Goal: Task Accomplishment & Management: Use online tool/utility

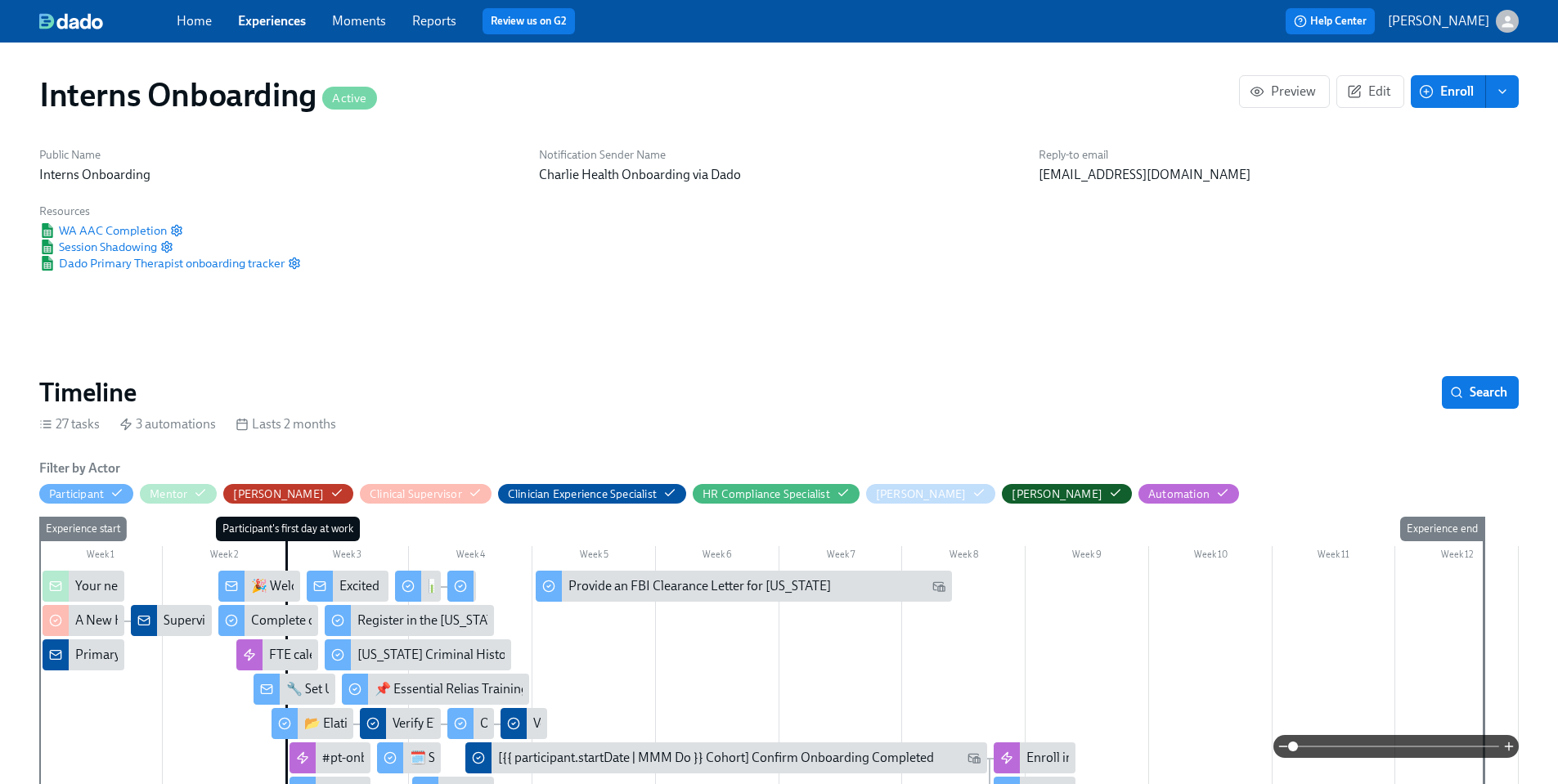
click at [1492, 99] on button "enroll" at bounding box center [1502, 91] width 33 height 33
click at [1319, 90] on button "Preview" at bounding box center [1284, 91] width 91 height 33
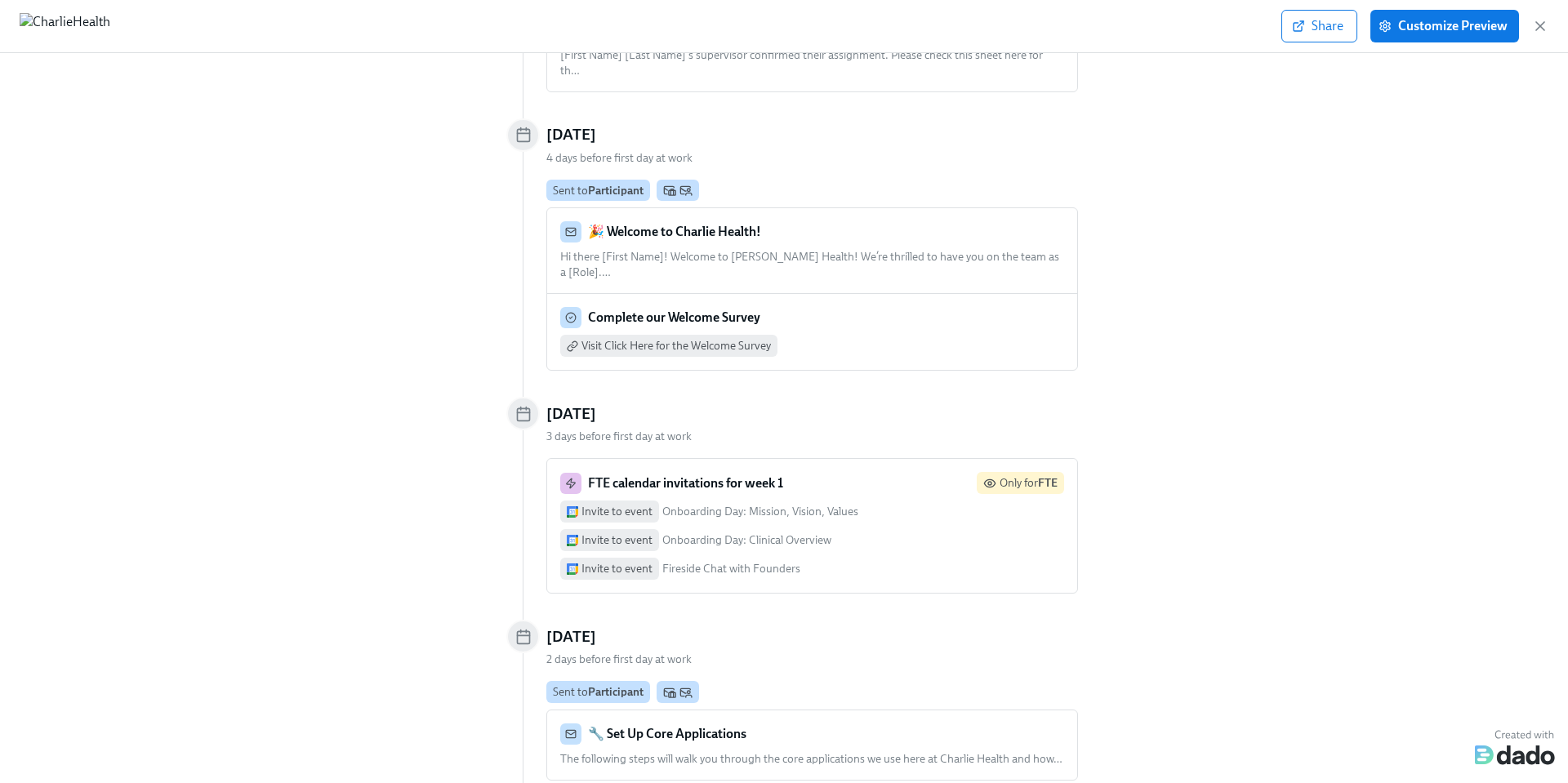
scroll to position [706, 0]
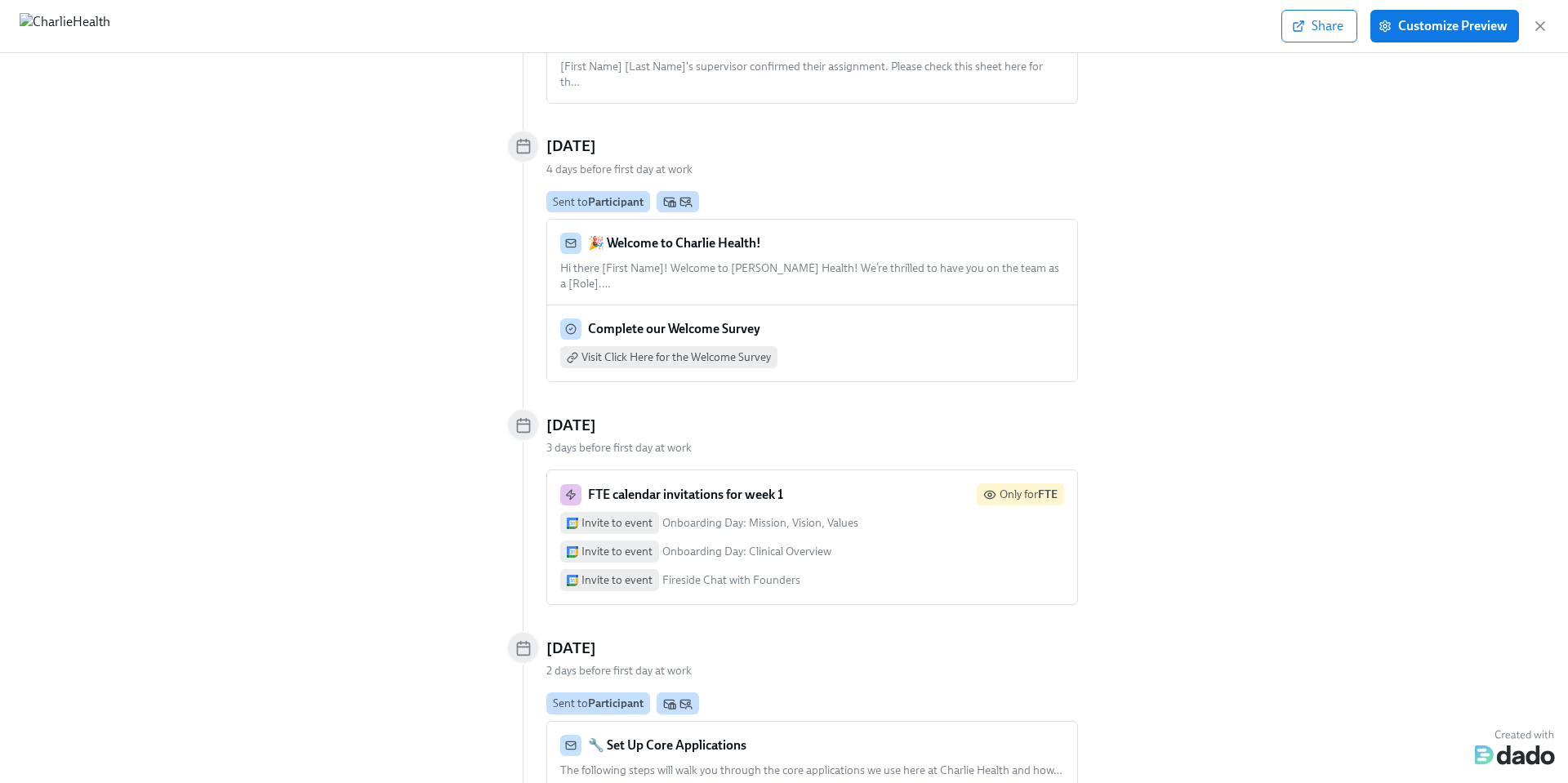
click at [718, 346] on div "Visit Click Here for the Welcome Survey" at bounding box center [669, 357] width 217 height 22
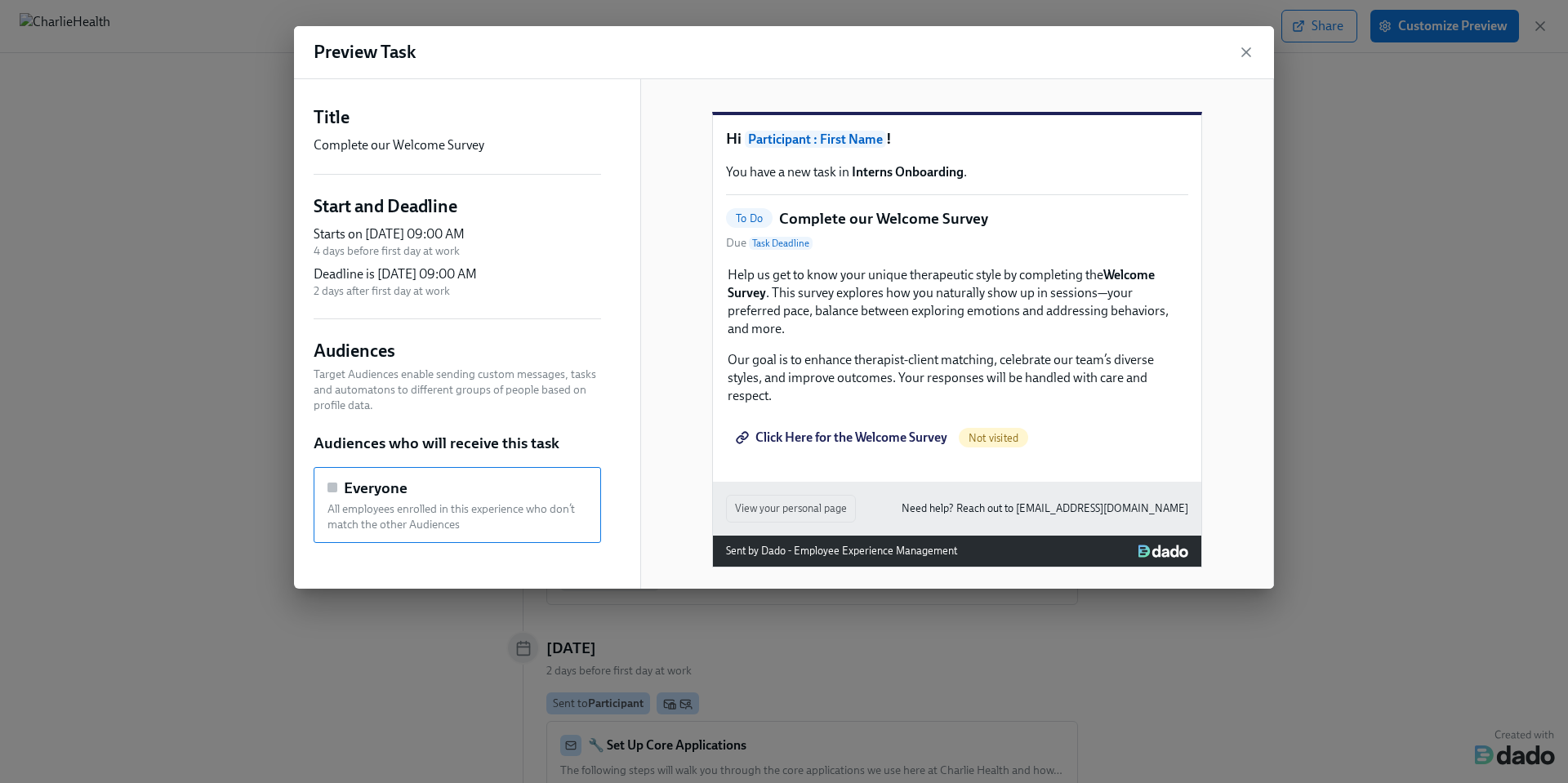
click at [907, 437] on div "Click Here for the Welcome Survey Not visited" at bounding box center [957, 438] width 462 height 36
click at [810, 440] on div "Click Here for the Welcome Survey Not visited" at bounding box center [957, 438] width 462 height 36
click at [1244, 49] on icon "button" at bounding box center [1246, 53] width 16 height 16
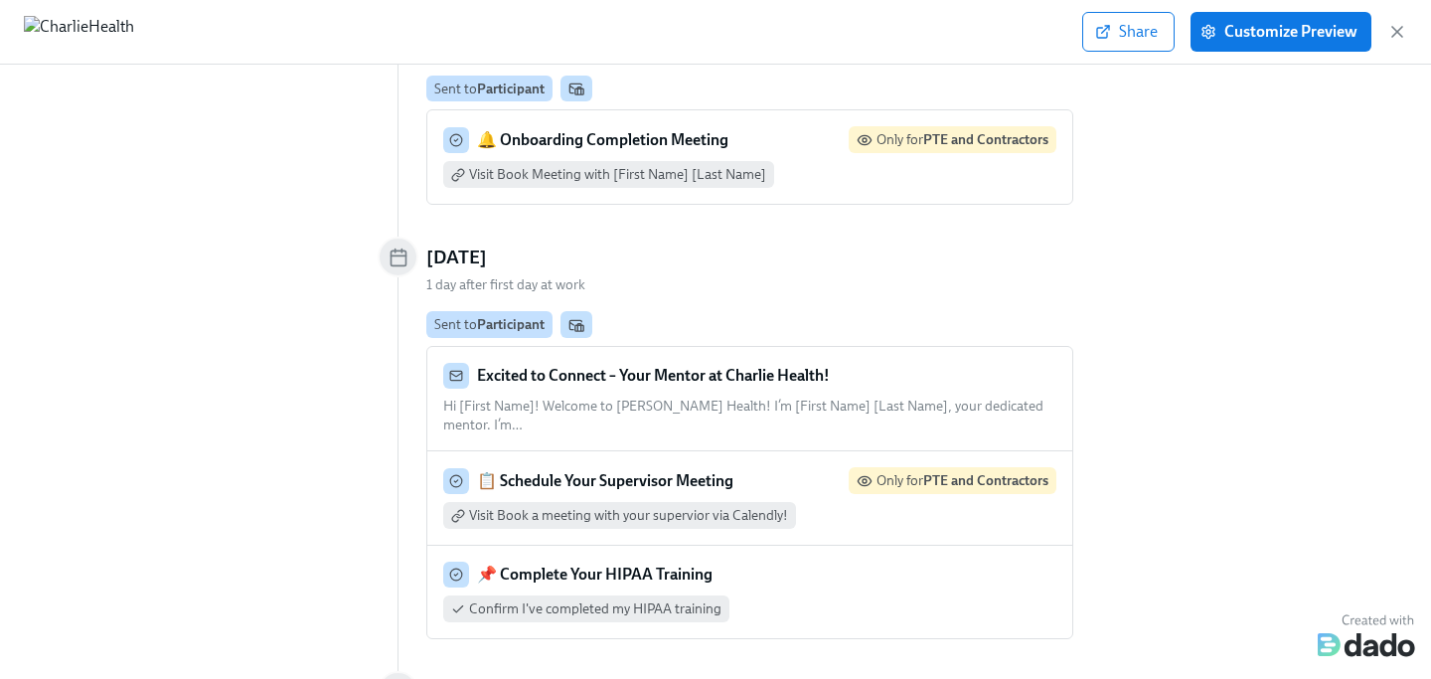
scroll to position [3743, 0]
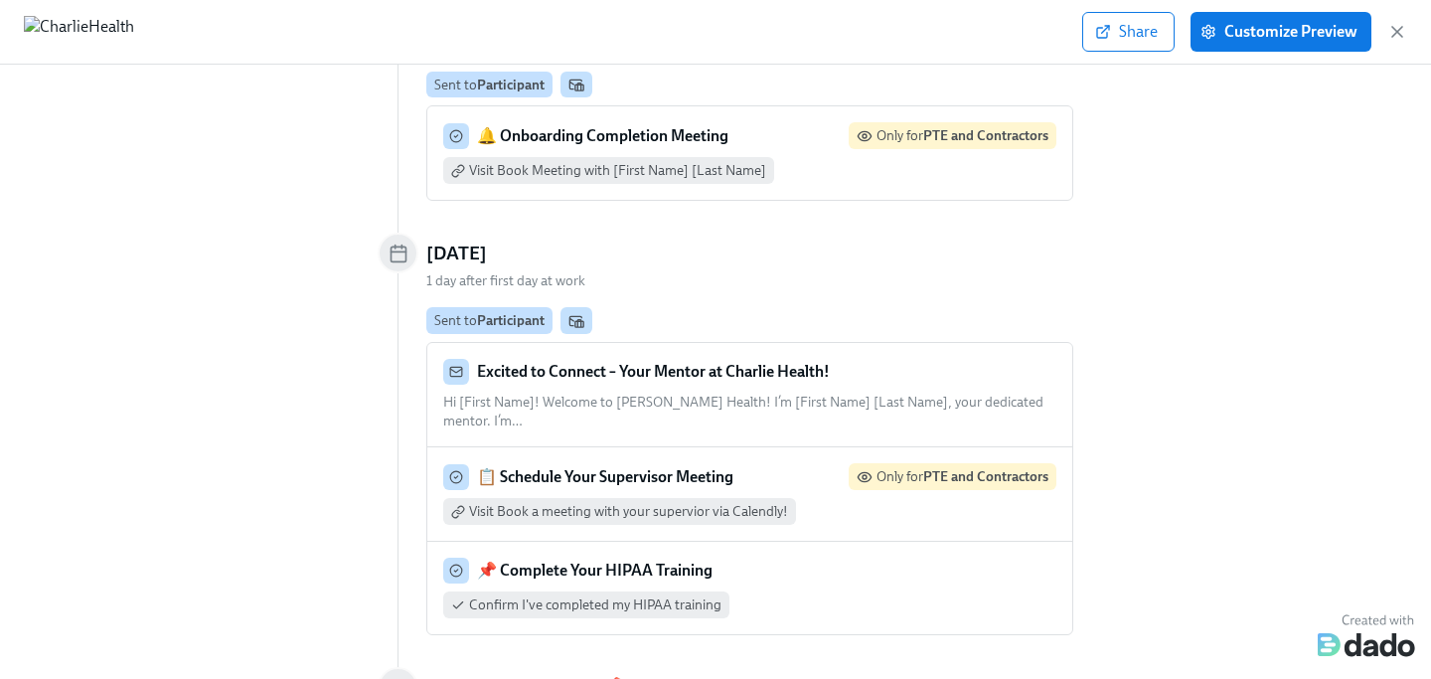
click at [927, 359] on div "Excited to Connect – Your Mentor at [PERSON_NAME] Health! Hi [First Name]! Welc…" at bounding box center [749, 395] width 613 height 72
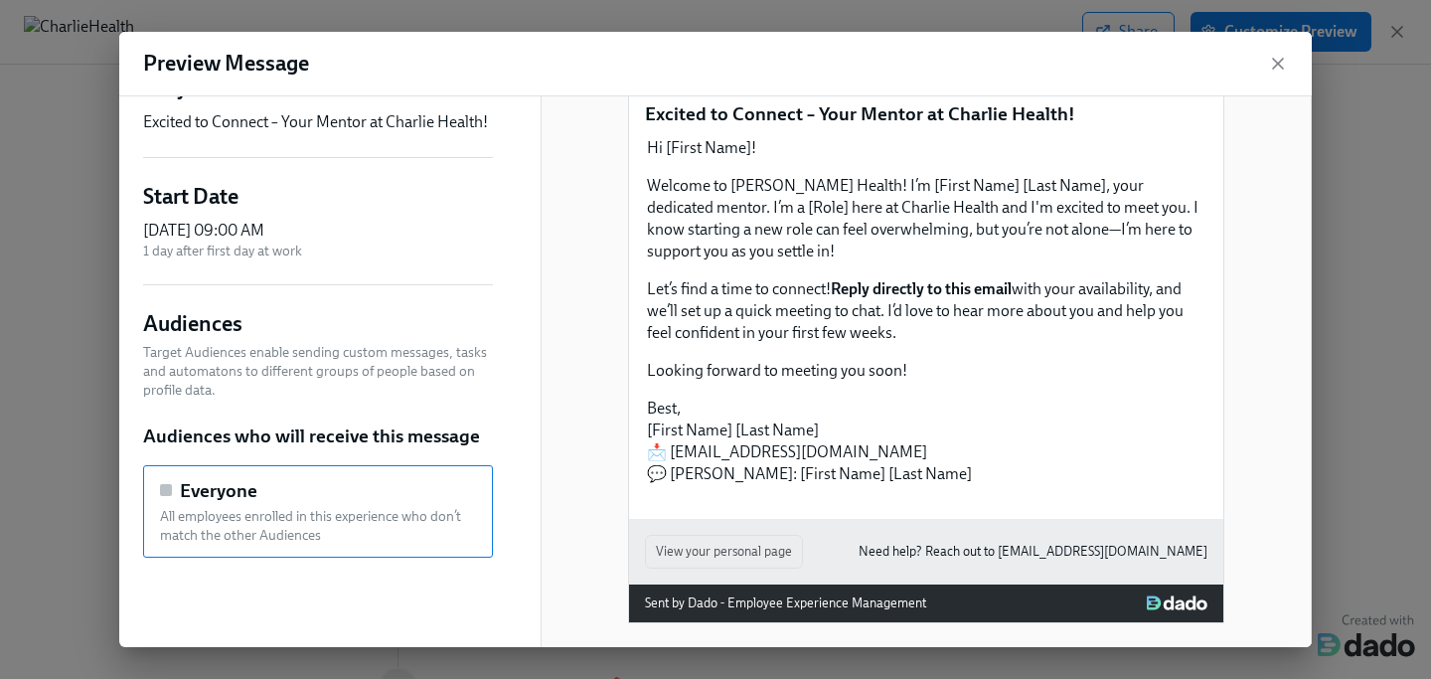
scroll to position [67, 0]
click at [1281, 73] on icon "button" at bounding box center [1278, 64] width 20 height 20
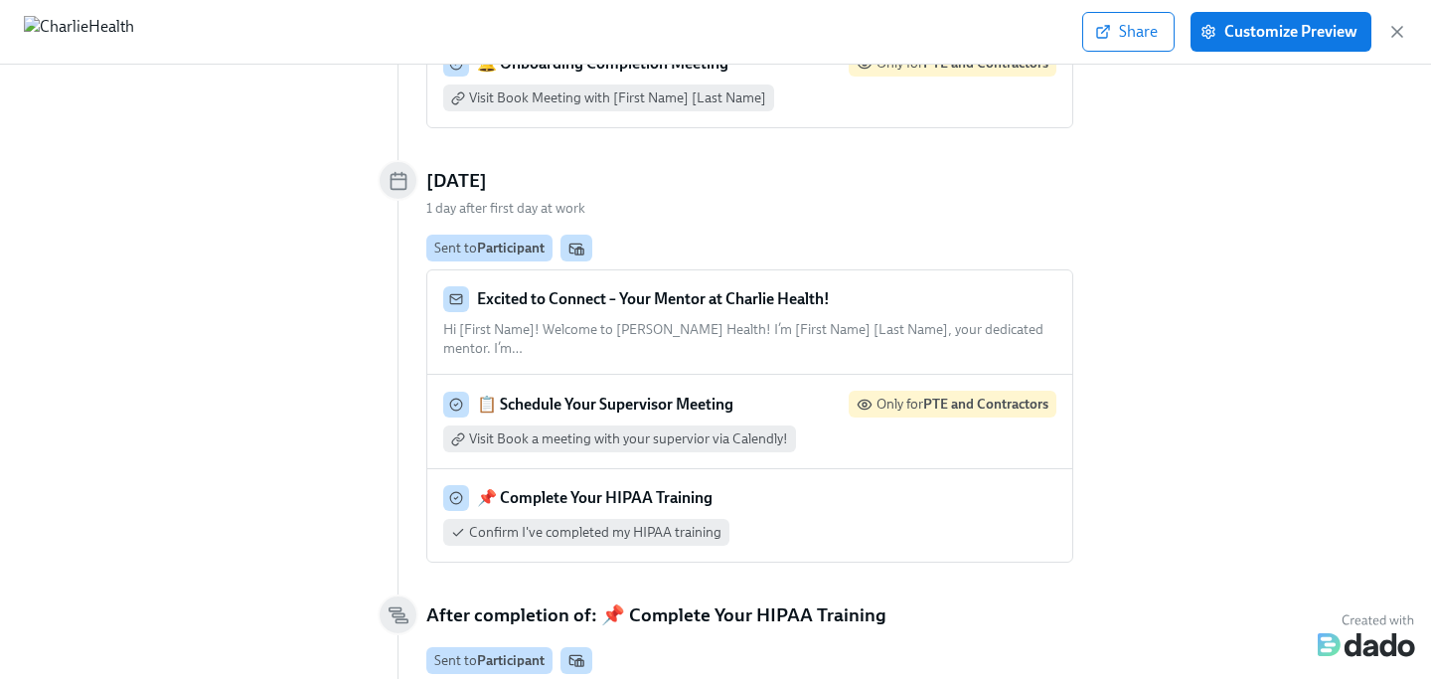
scroll to position [3817, 0]
click at [715, 393] on strong "📋 Schedule Your Supervisor Meeting" at bounding box center [605, 402] width 256 height 19
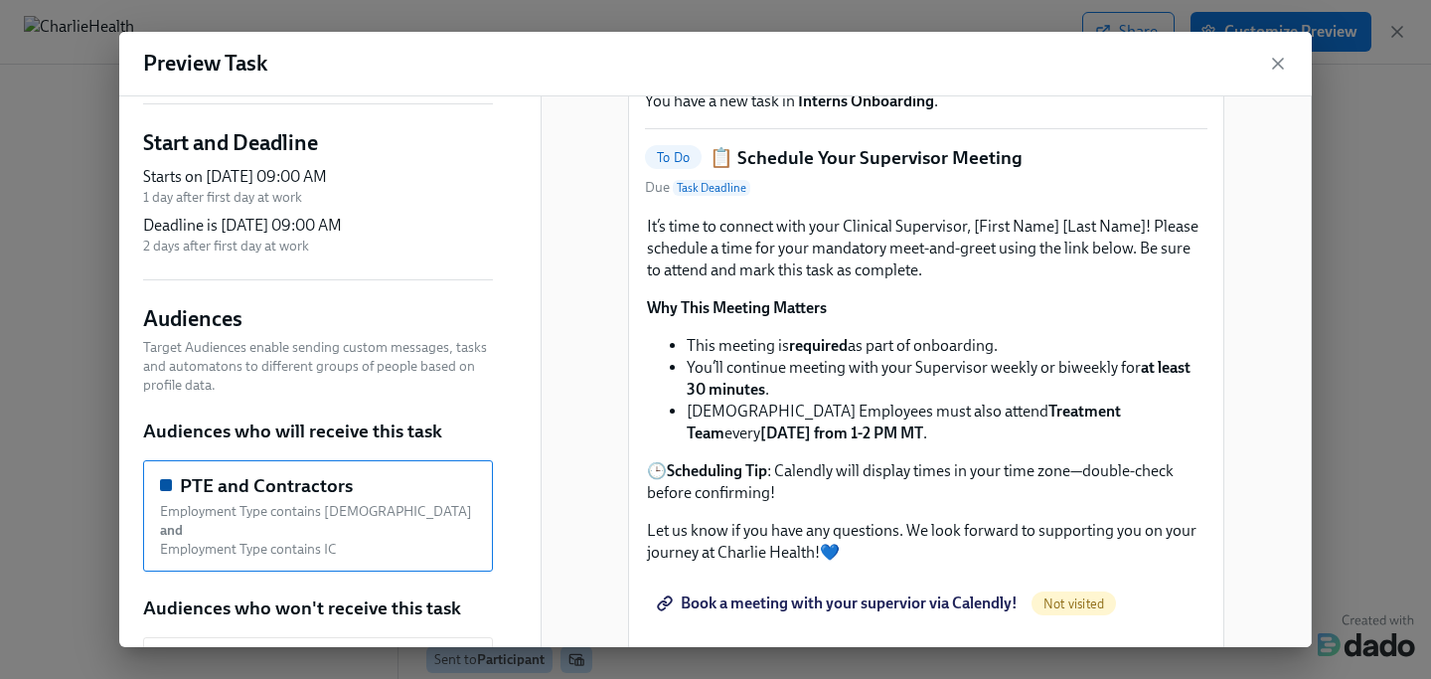
scroll to position [110, 0]
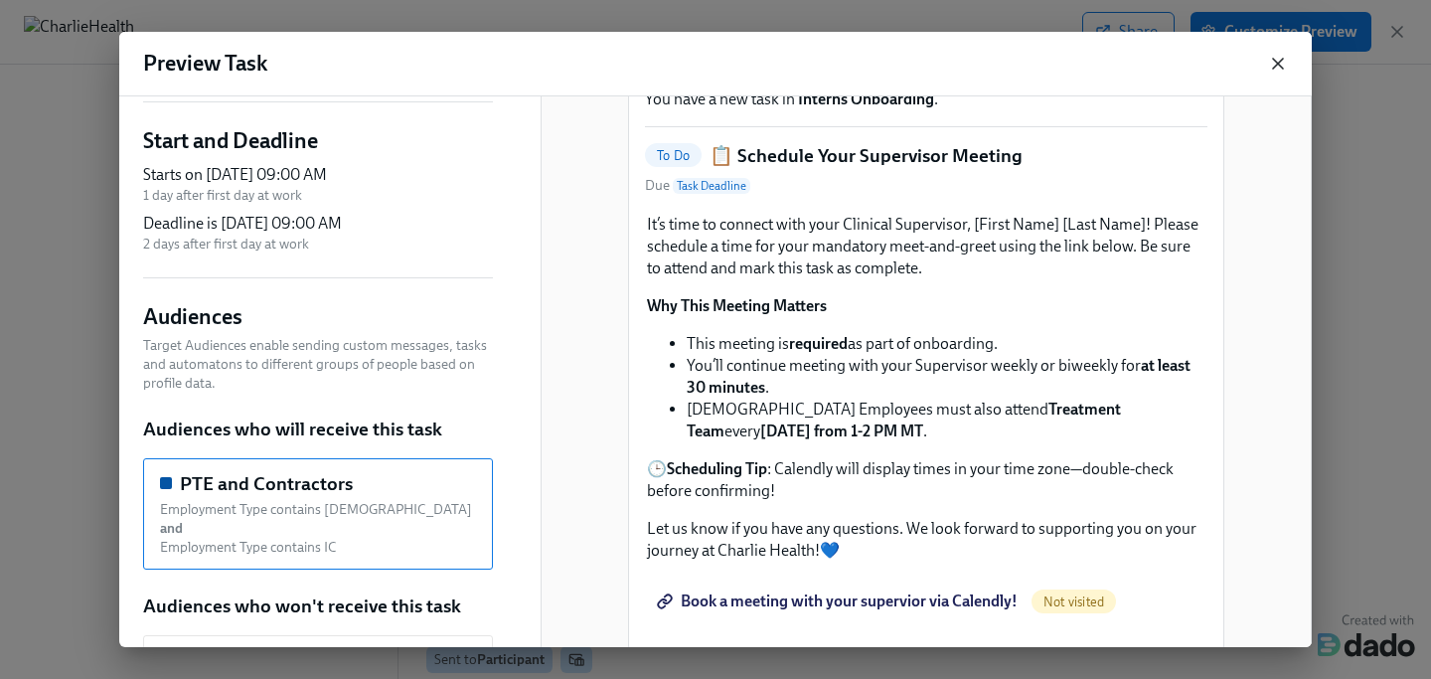
click at [1282, 66] on icon "button" at bounding box center [1278, 64] width 20 height 20
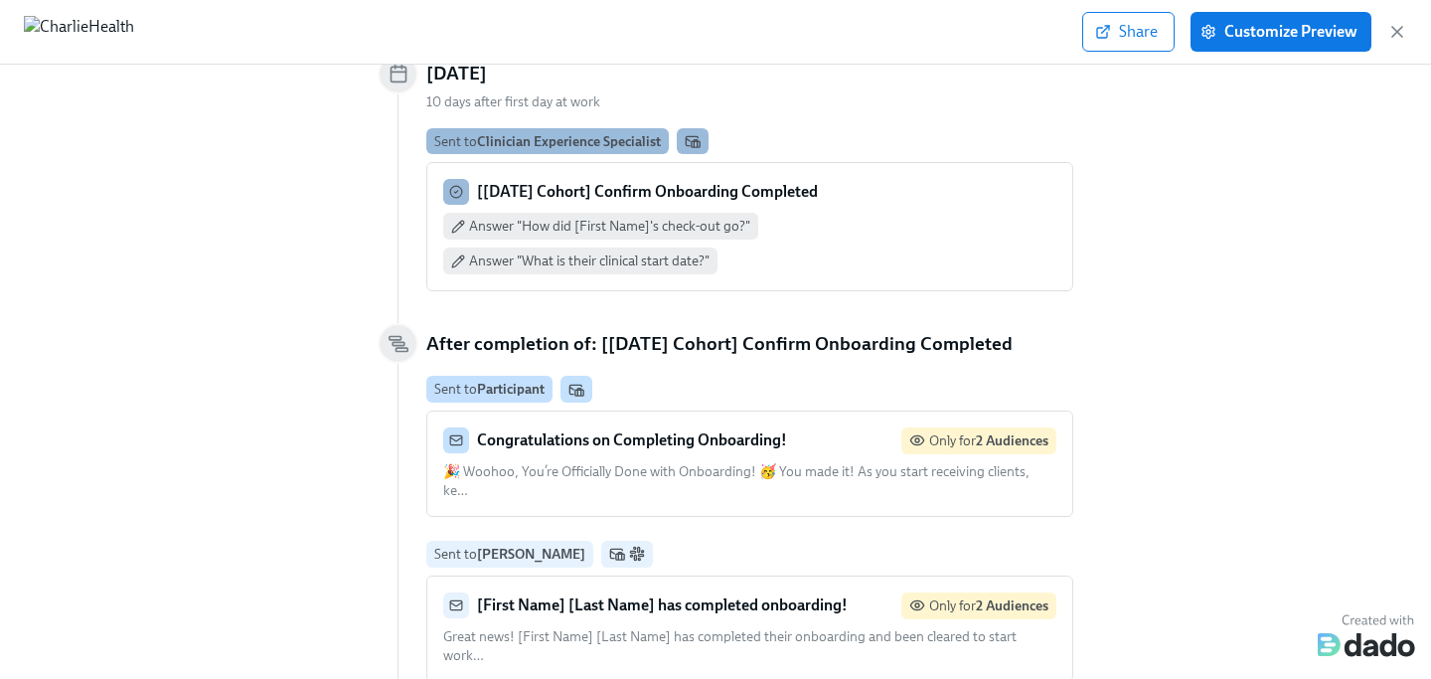
scroll to position [7202, 0]
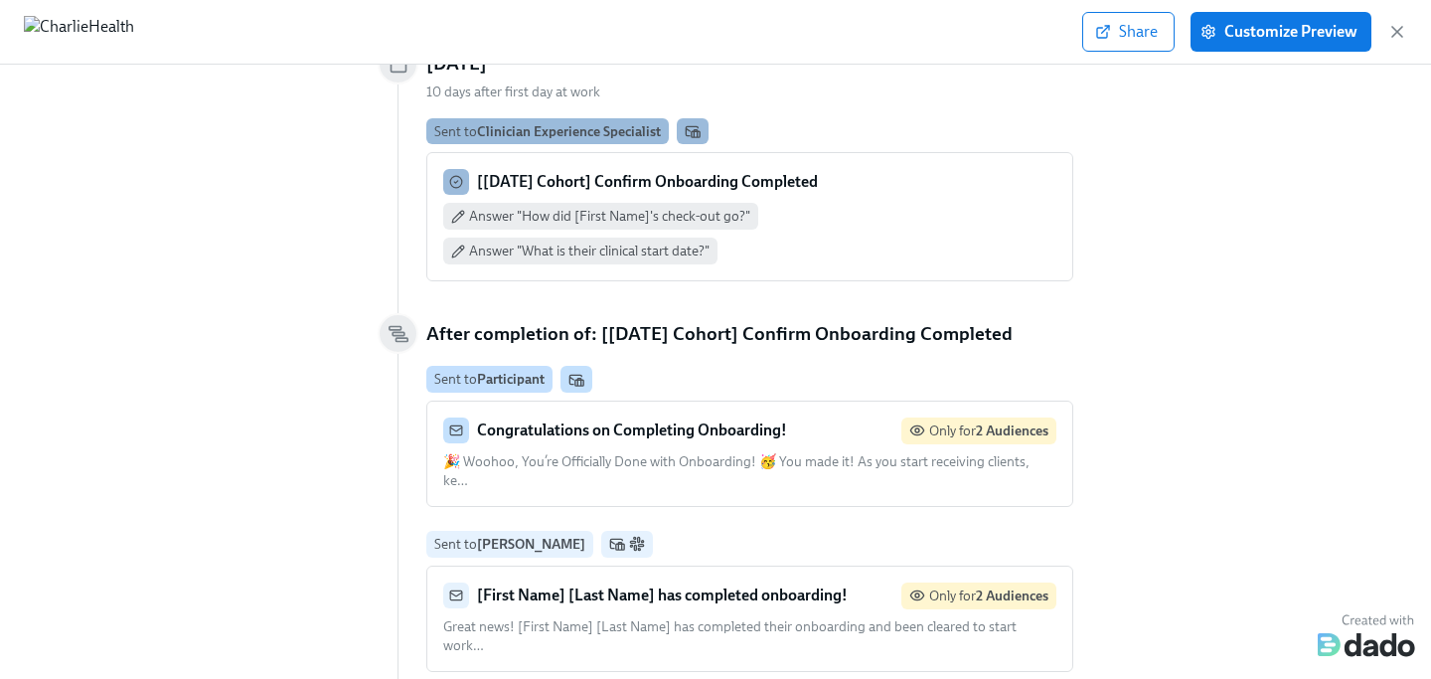
click at [1010, 453] on span "🎉 Woohoo, You’re Officially Done with Onboarding! 🥳 You made it! As you start r…" at bounding box center [736, 471] width 586 height 36
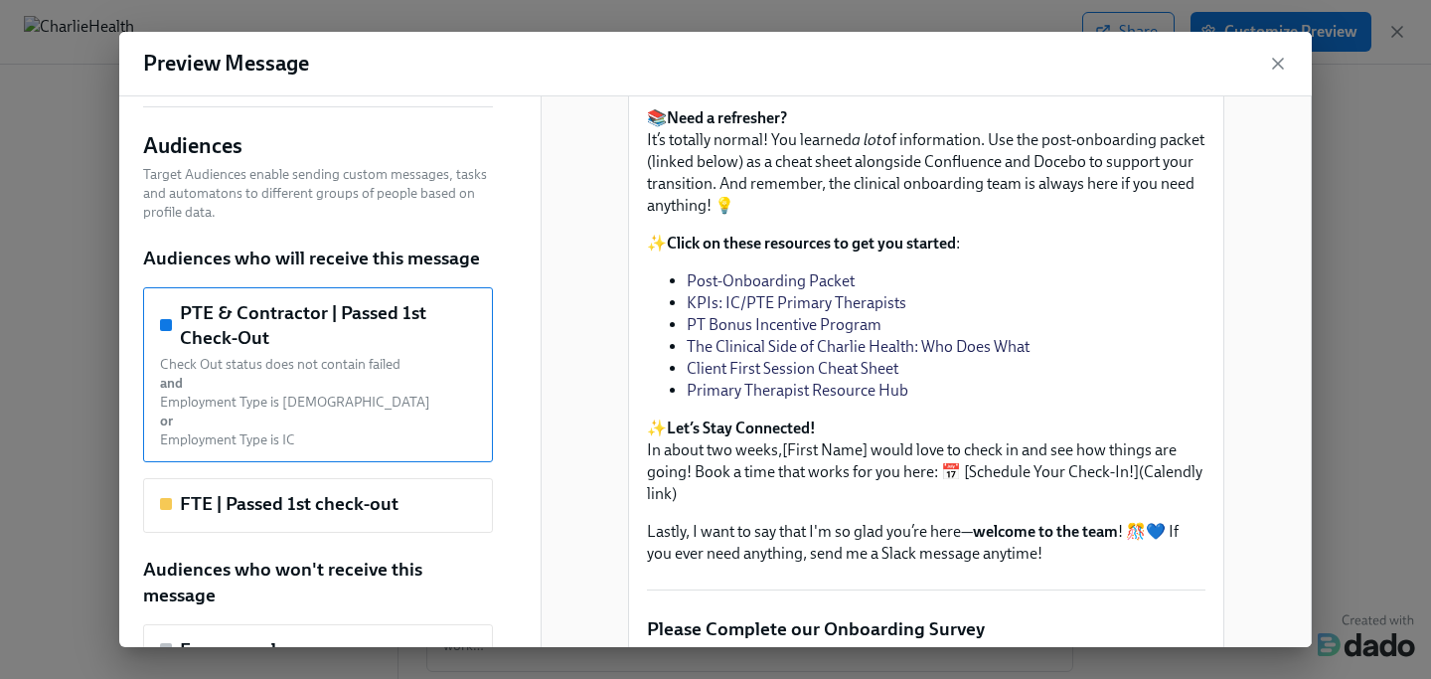
scroll to position [243, 0]
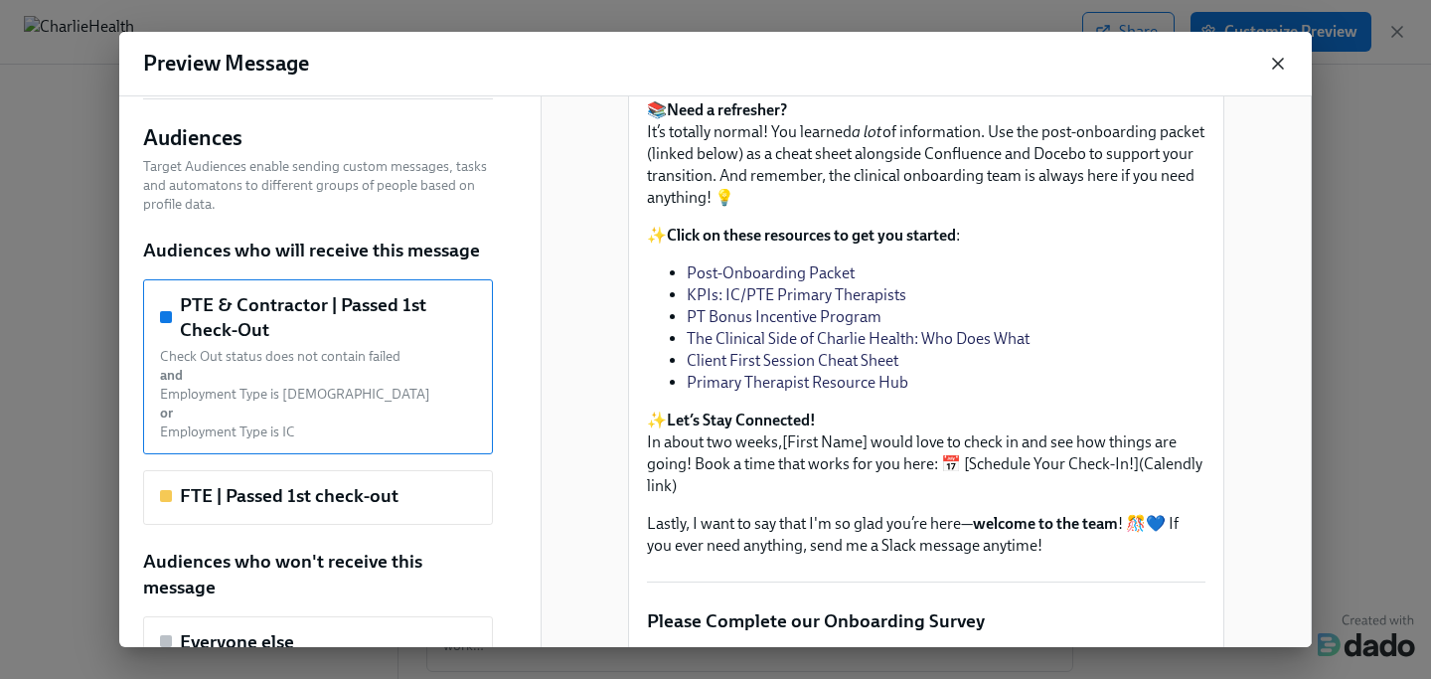
click at [1282, 65] on icon "button" at bounding box center [1278, 64] width 20 height 20
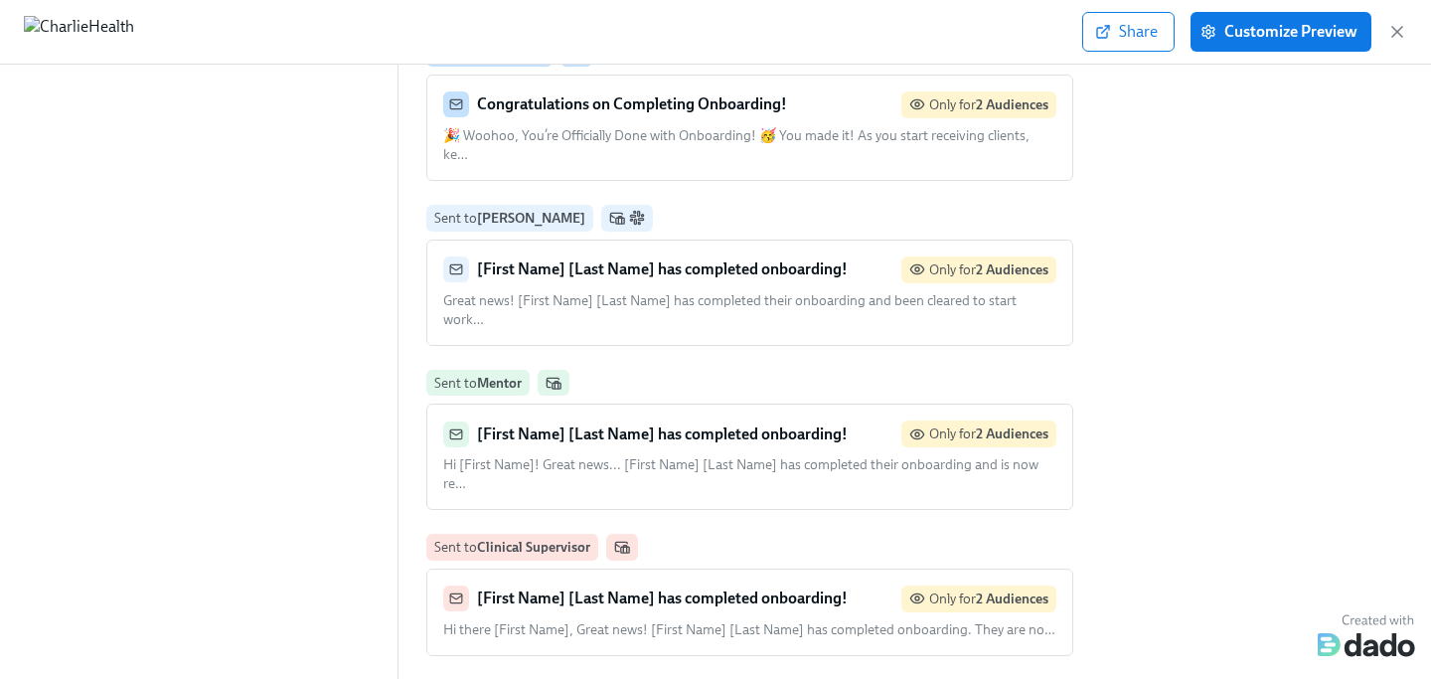
scroll to position [7530, 0]
click at [674, 583] on div "[First Name] [Last Name] has completed onboarding! Only for 2 Audiences Hi ther…" at bounding box center [749, 610] width 613 height 54
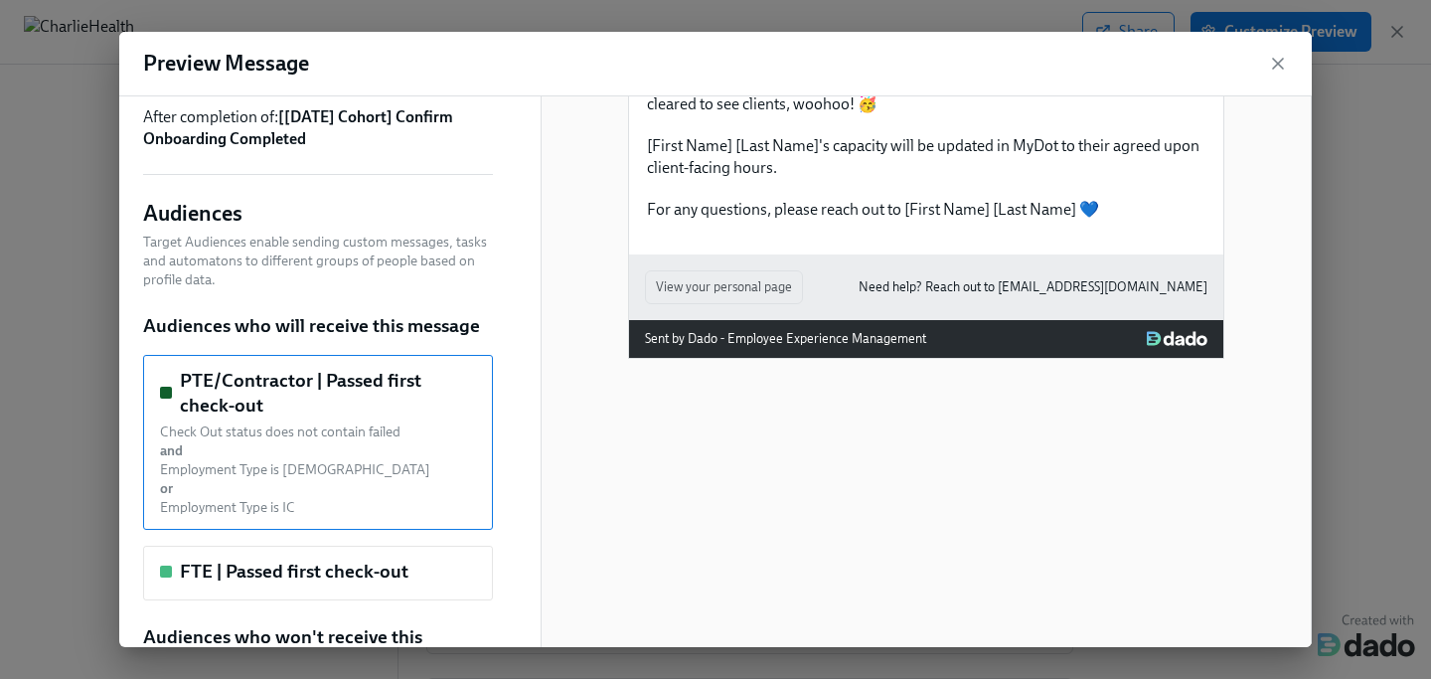
scroll to position [189, 0]
click at [1275, 65] on icon "button" at bounding box center [1278, 64] width 10 height 10
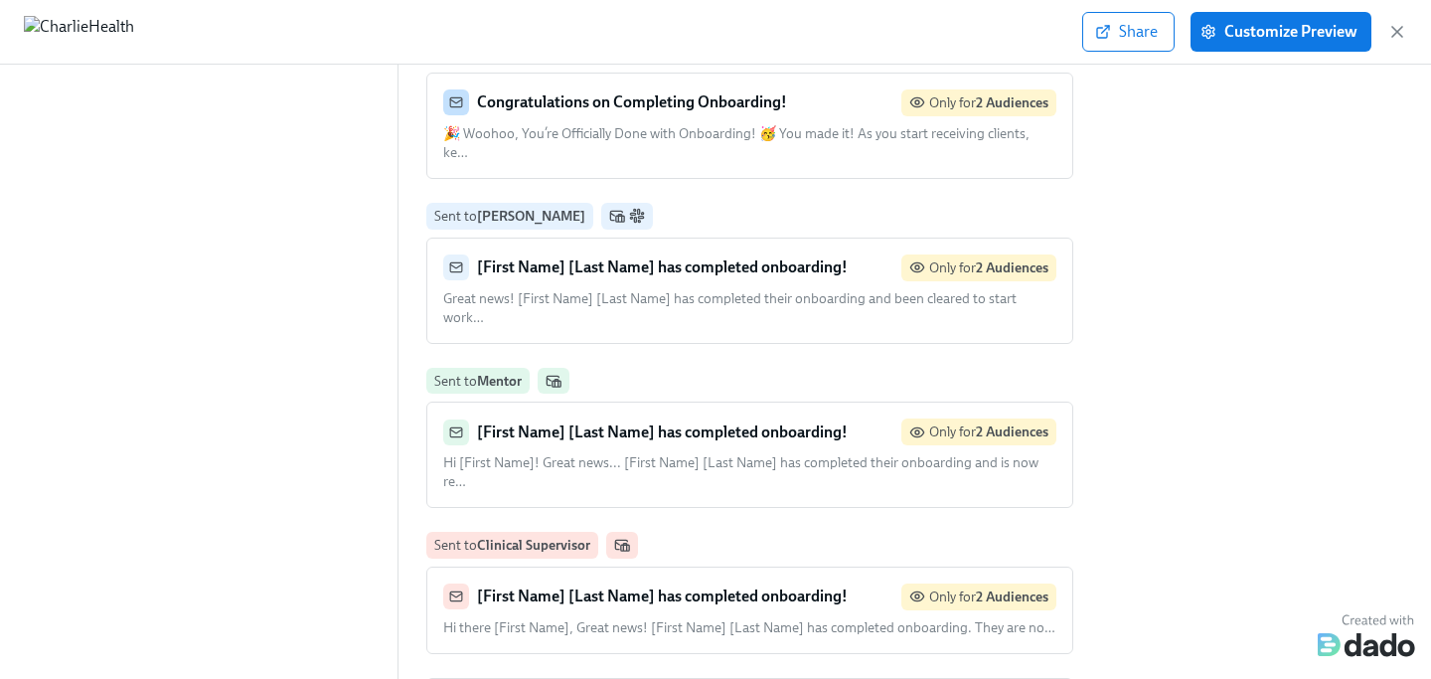
scroll to position [7522, 0]
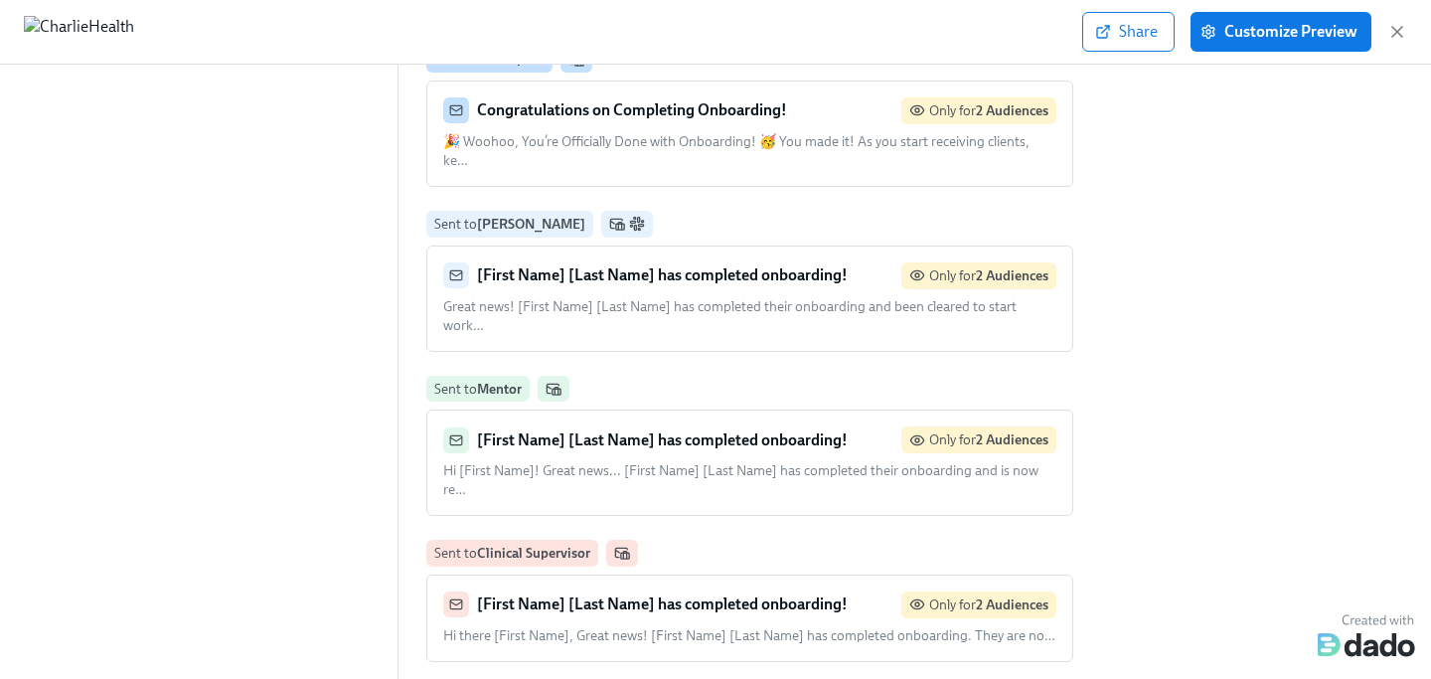
click at [649, 298] on span "Great news! [First Name] [Last Name] has completed their onboarding and been cl…" at bounding box center [729, 316] width 573 height 36
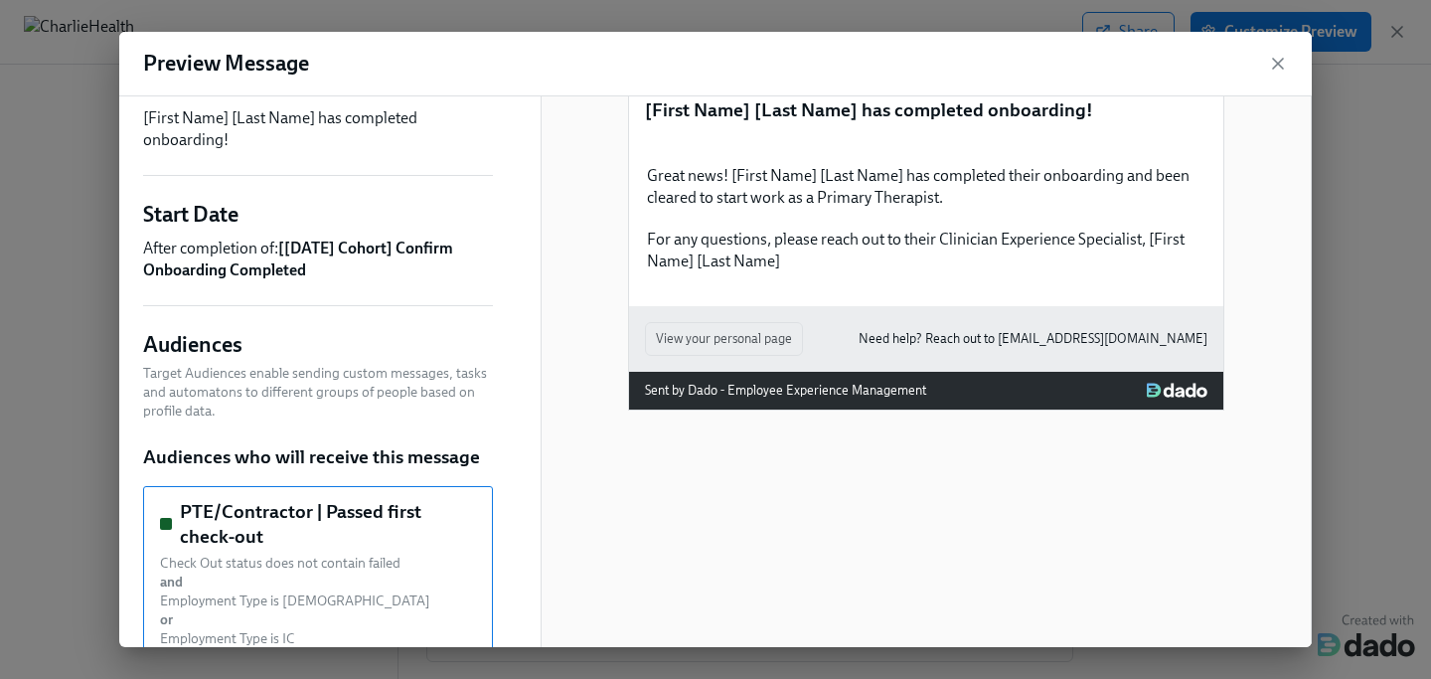
scroll to position [63, 0]
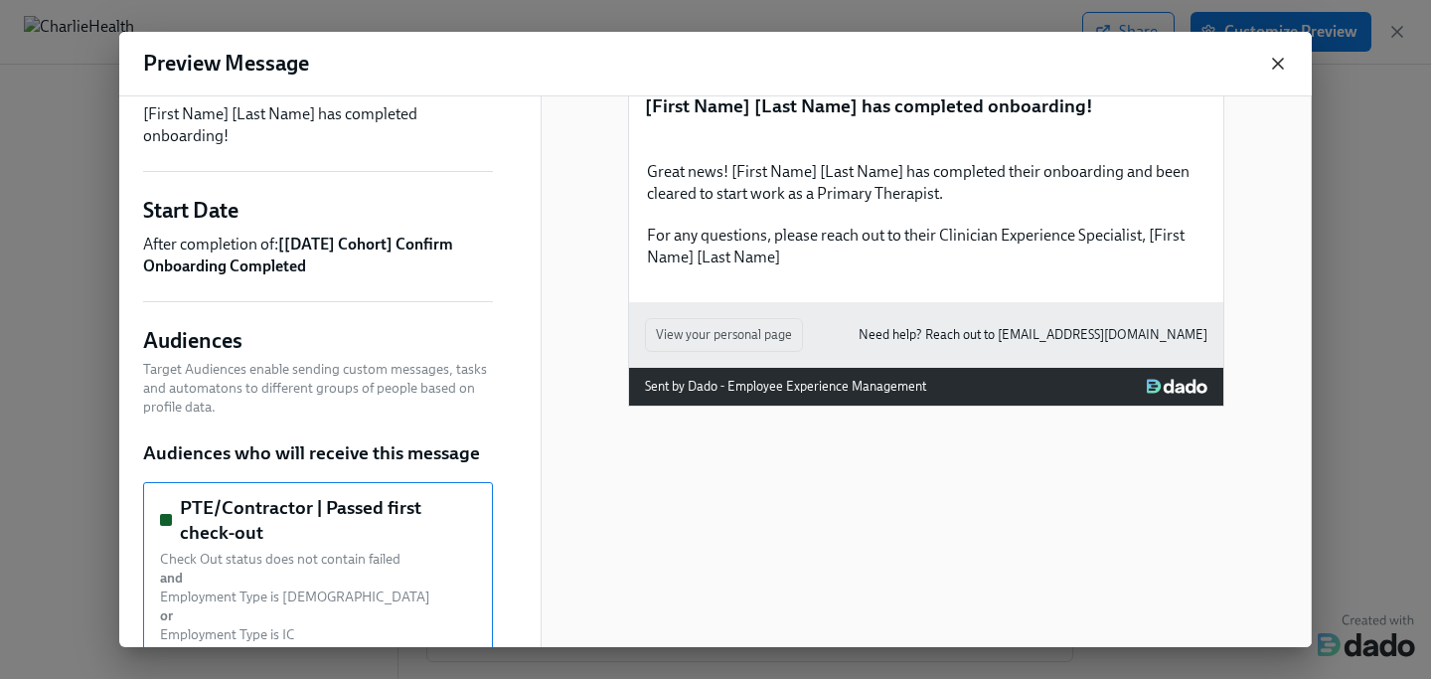
click at [1276, 63] on icon "button" at bounding box center [1278, 64] width 20 height 20
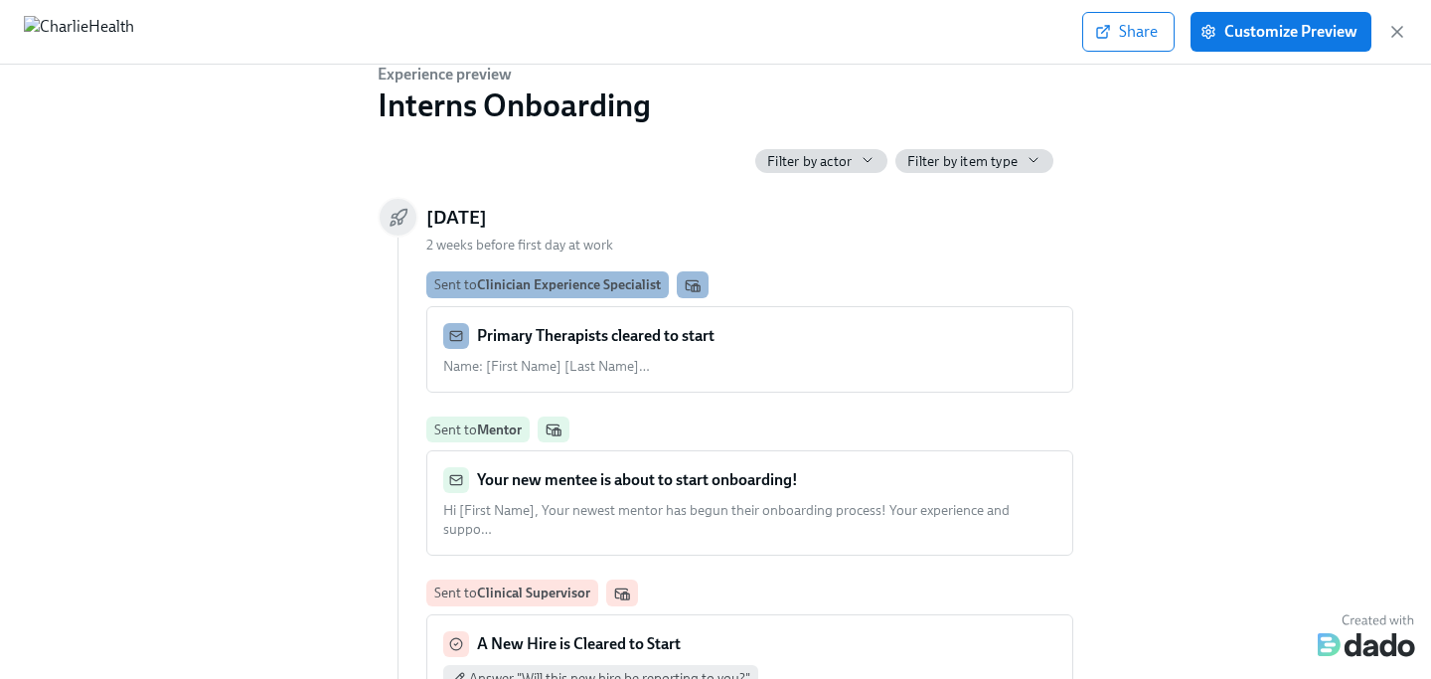
scroll to position [18, 0]
click at [727, 370] on div "Name: [First Name] [Last Name] … …" at bounding box center [749, 365] width 613 height 19
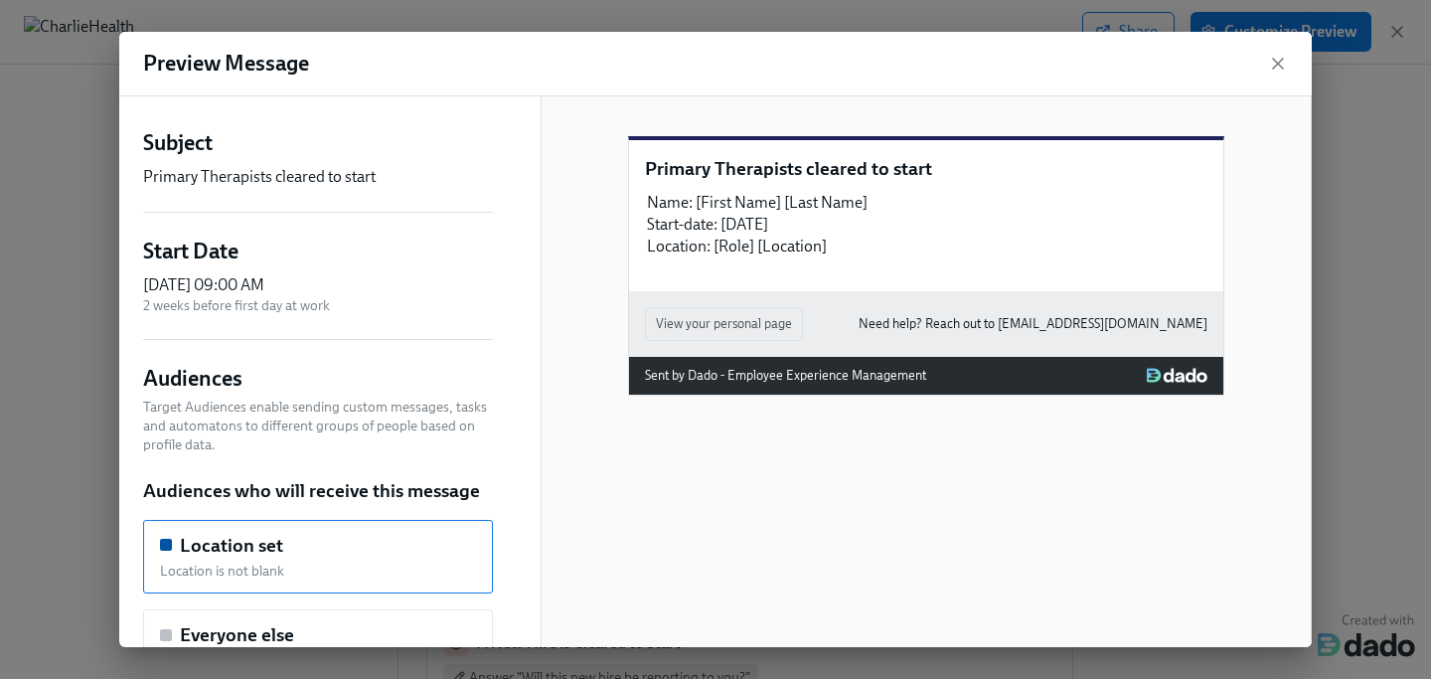
click at [785, 244] on div "Name: [First Name] [Last Name] Start-date: [DATE] Location: [Role] [Location]" at bounding box center [926, 225] width 562 height 70
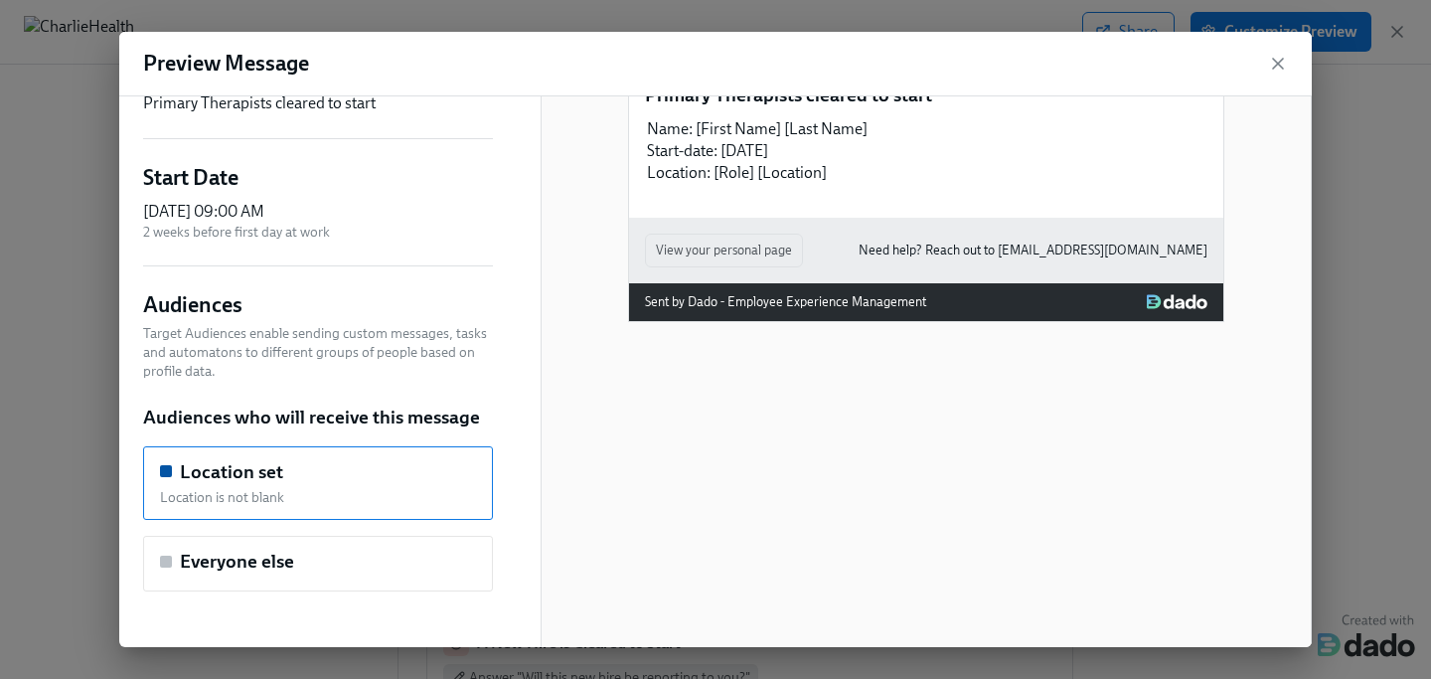
scroll to position [0, 0]
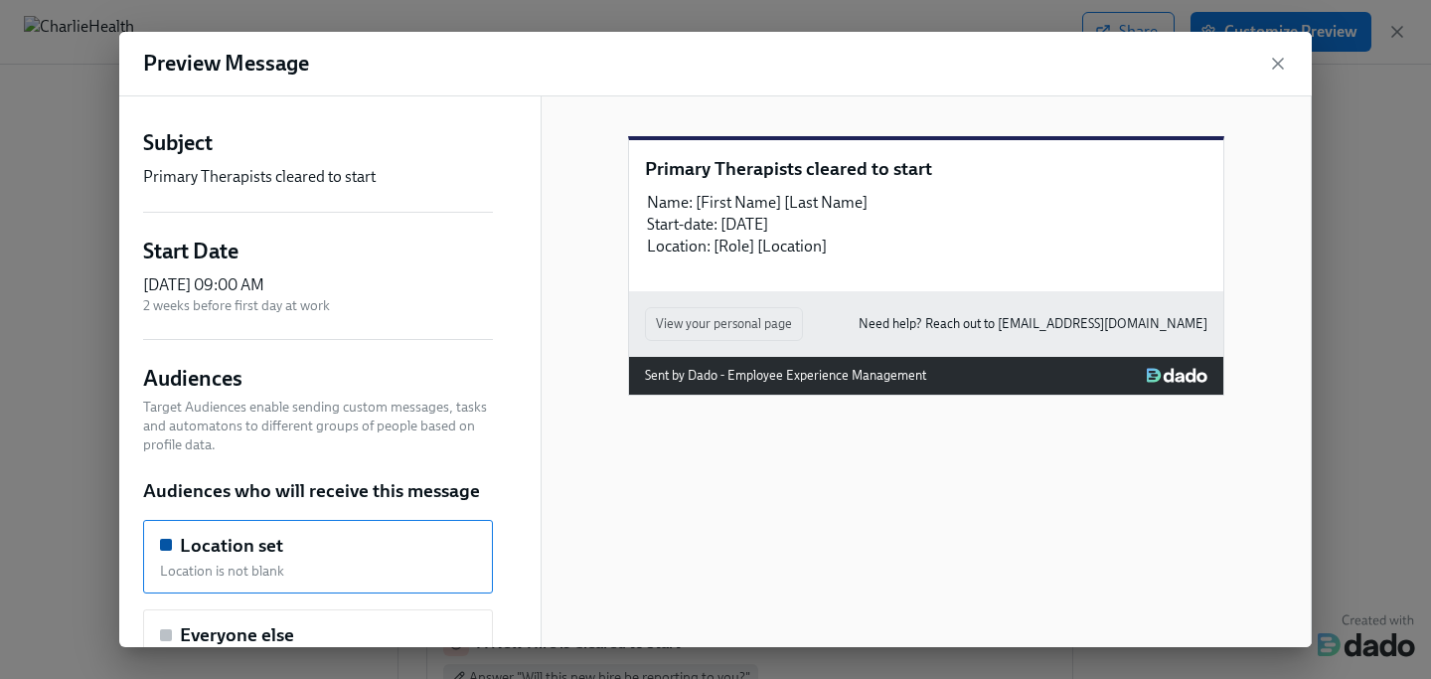
click at [256, 369] on div "Audiences Target Audiences enable sending custom messages, tasks and automatons…" at bounding box center [318, 409] width 350 height 90
click at [322, 256] on div "Start Date [DATE] 09:00 AM 2 weeks before first day at work" at bounding box center [318, 275] width 350 height 78
click at [353, 154] on div "Subject Primary Therapists cleared to start" at bounding box center [318, 158] width 350 height 60
click at [823, 182] on p "Primary Therapists cleared to start" at bounding box center [926, 169] width 562 height 26
click at [821, 182] on p "Primary Therapists cleared to start" at bounding box center [926, 169] width 562 height 26
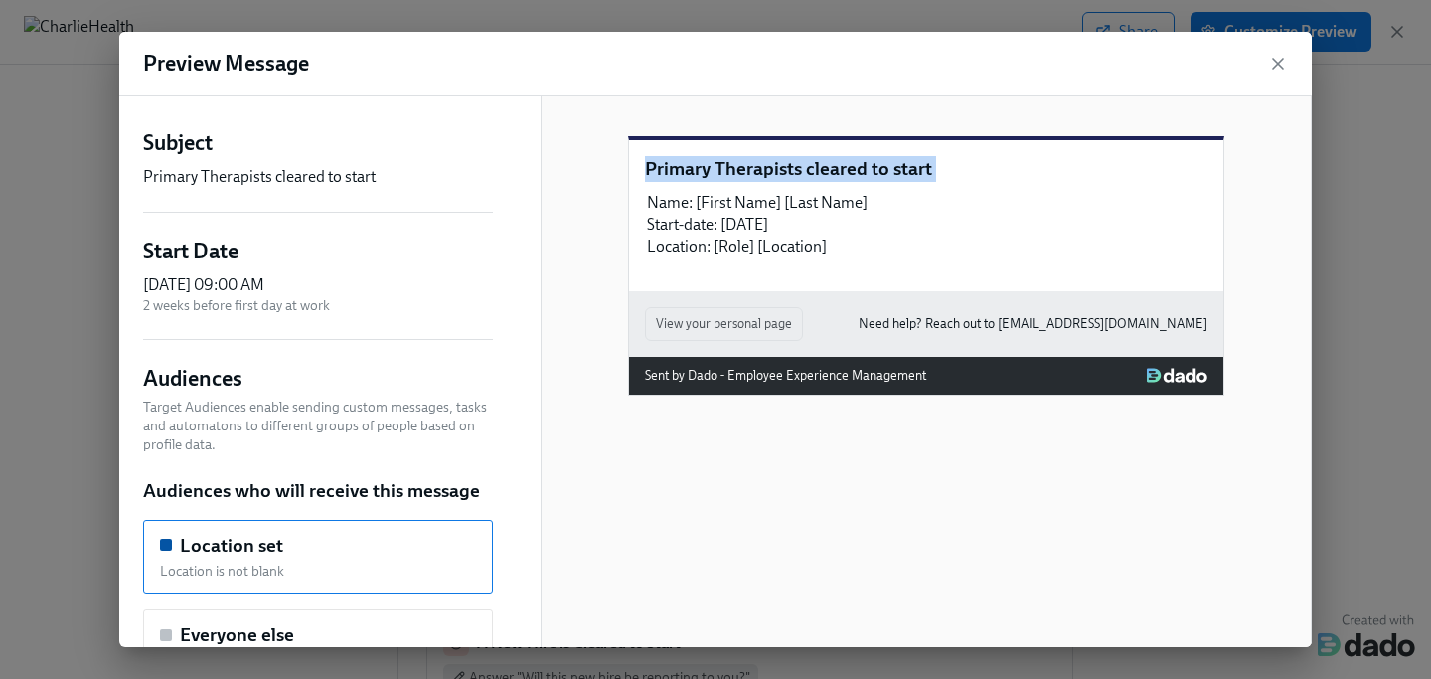
click at [821, 182] on p "Primary Therapists cleared to start" at bounding box center [926, 169] width 562 height 26
click at [803, 259] on div "Name: [First Name] [Last Name] Start-date: [DATE] Location: [Role] [Location]" at bounding box center [926, 225] width 562 height 70
click at [1295, 57] on div "Preview Message" at bounding box center [715, 64] width 1192 height 65
click at [1283, 59] on icon "button" at bounding box center [1278, 64] width 10 height 10
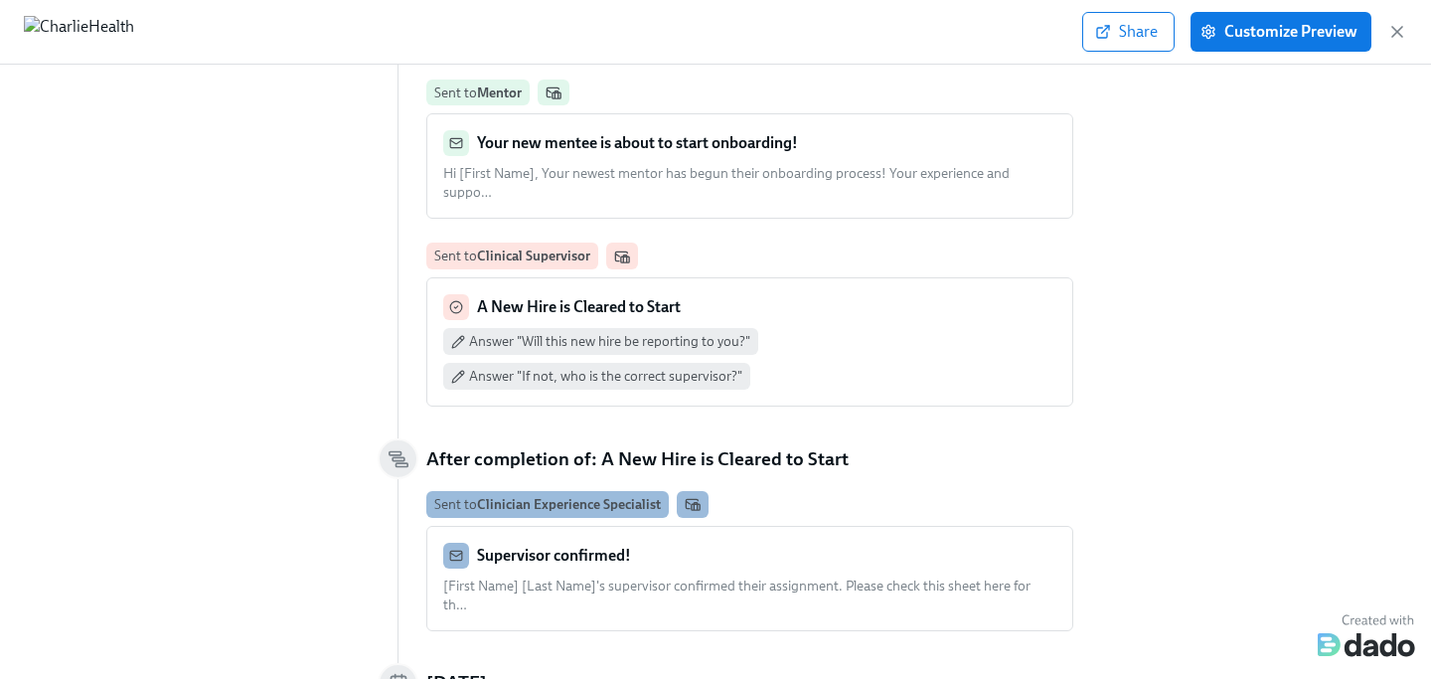
scroll to position [358, 0]
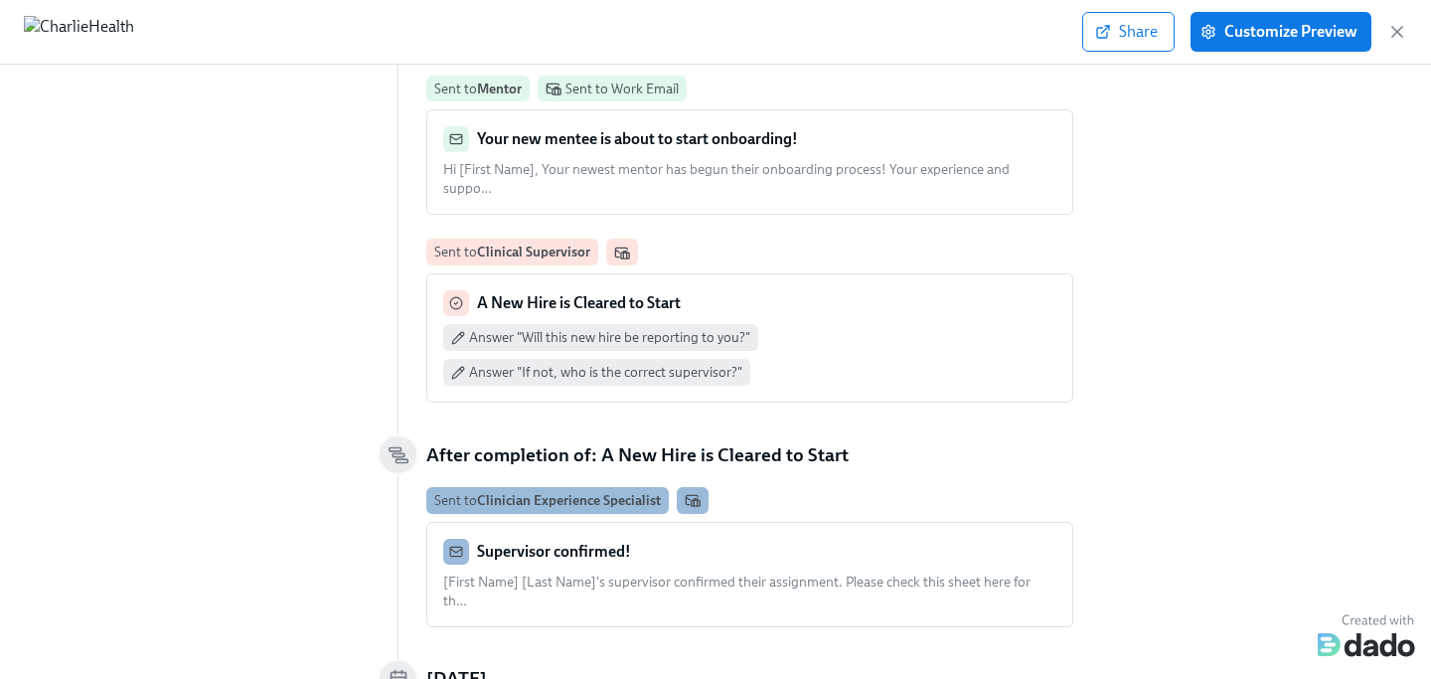
click at [552, 87] on icon at bounding box center [554, 88] width 16 height 16
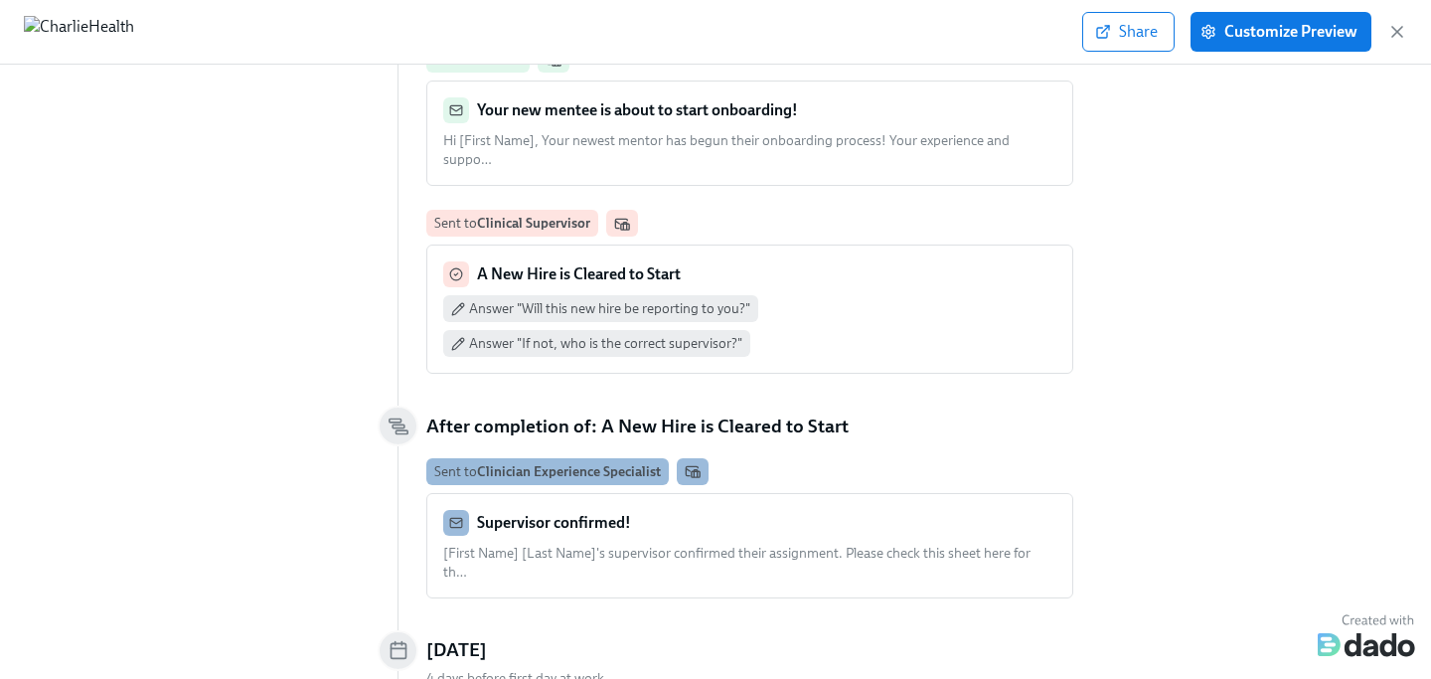
scroll to position [389, 0]
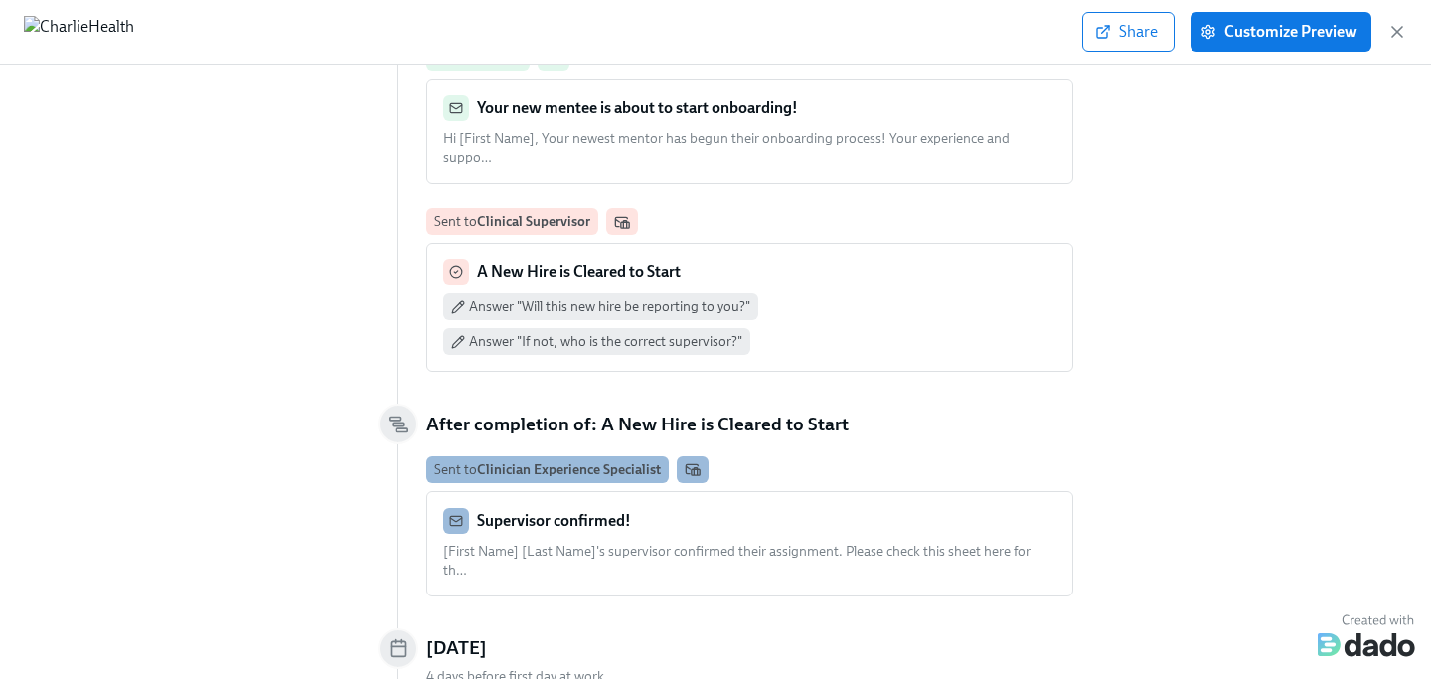
click at [831, 99] on div "Your new mentee is about to start onboarding!" at bounding box center [749, 108] width 613 height 26
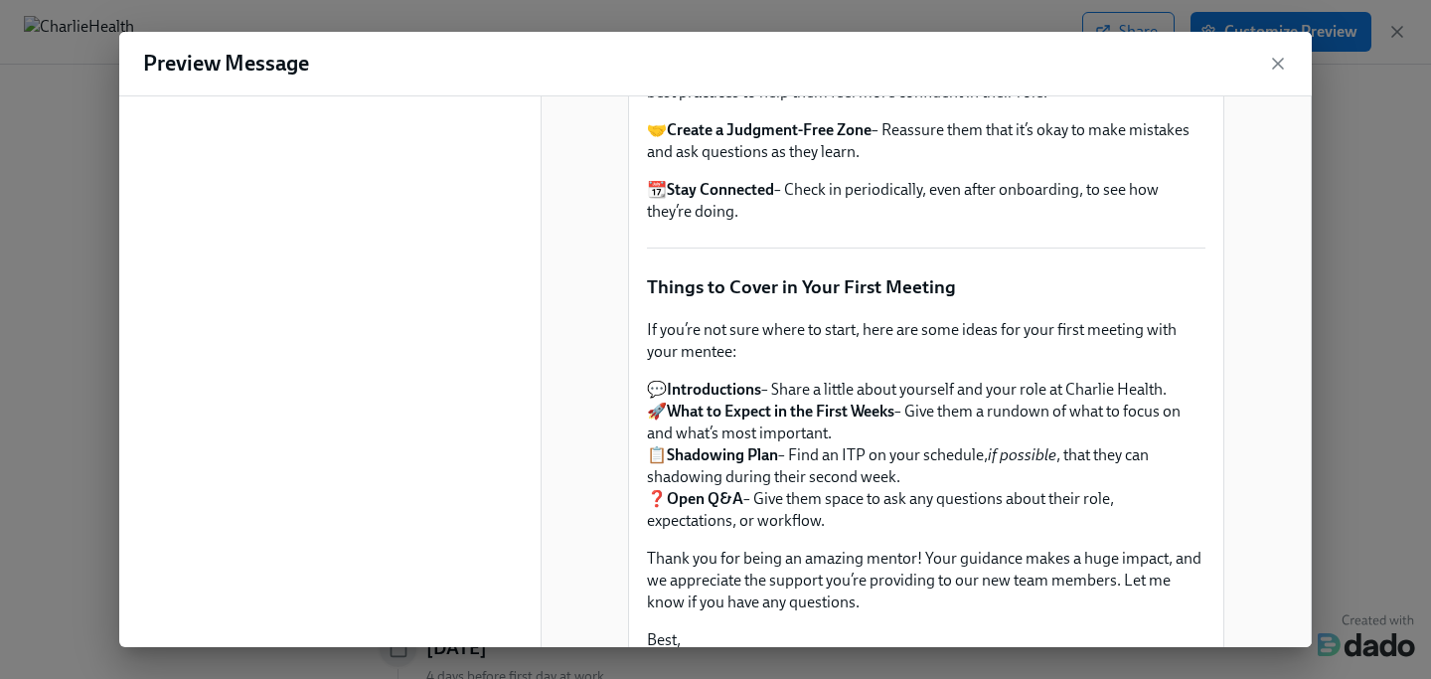
scroll to position [1008, 0]
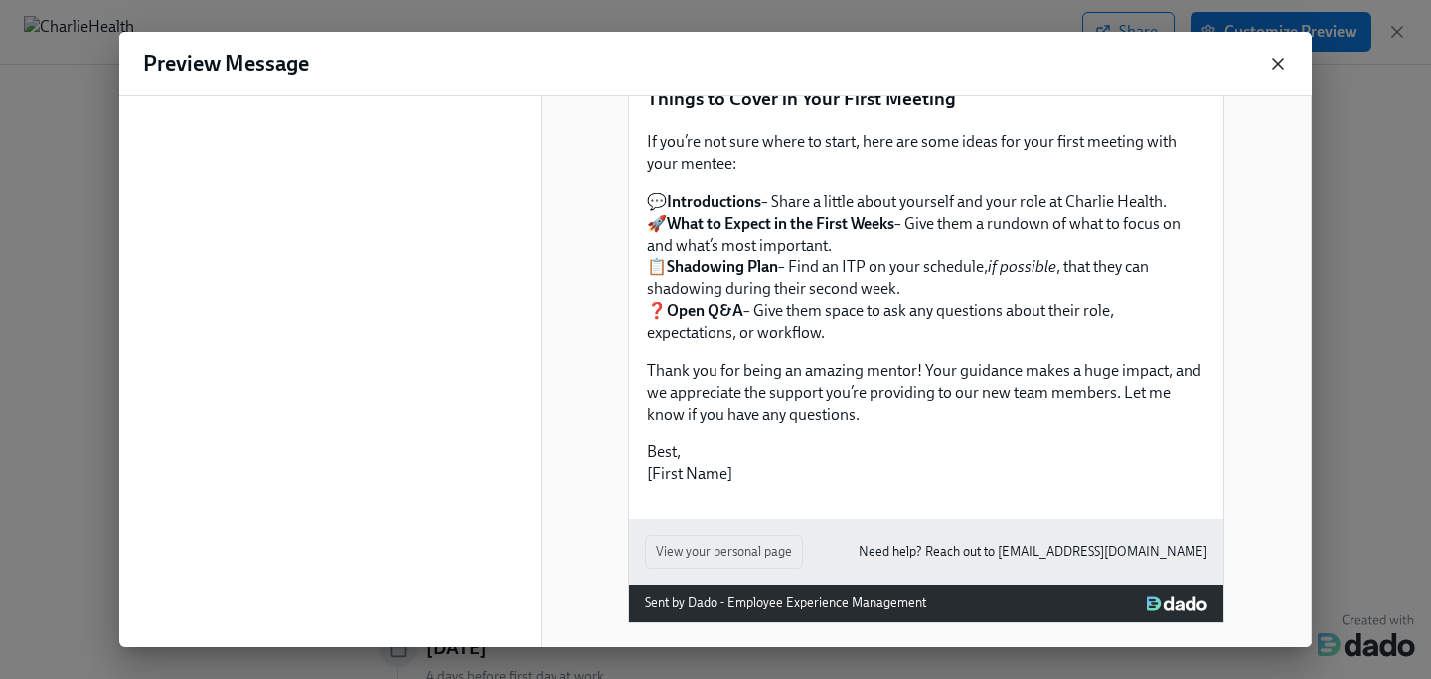
click at [1276, 66] on icon "button" at bounding box center [1278, 64] width 10 height 10
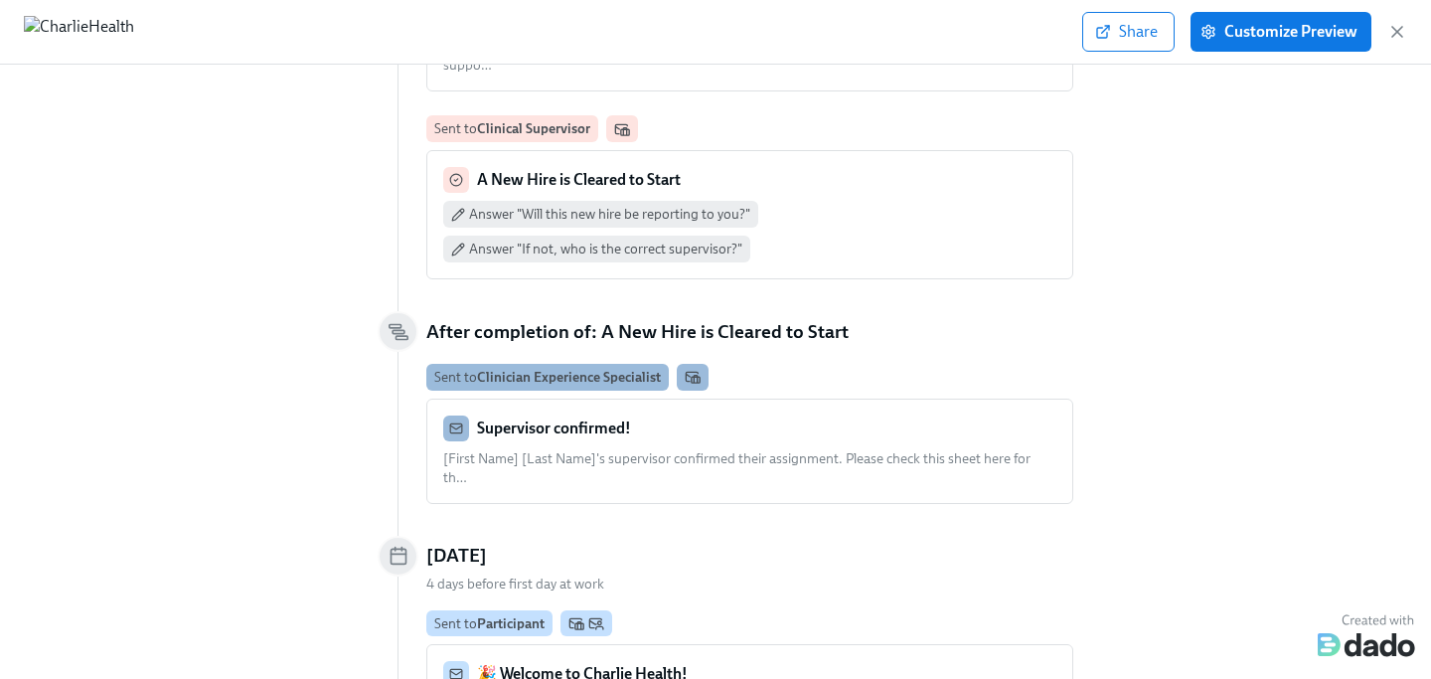
scroll to position [483, 0]
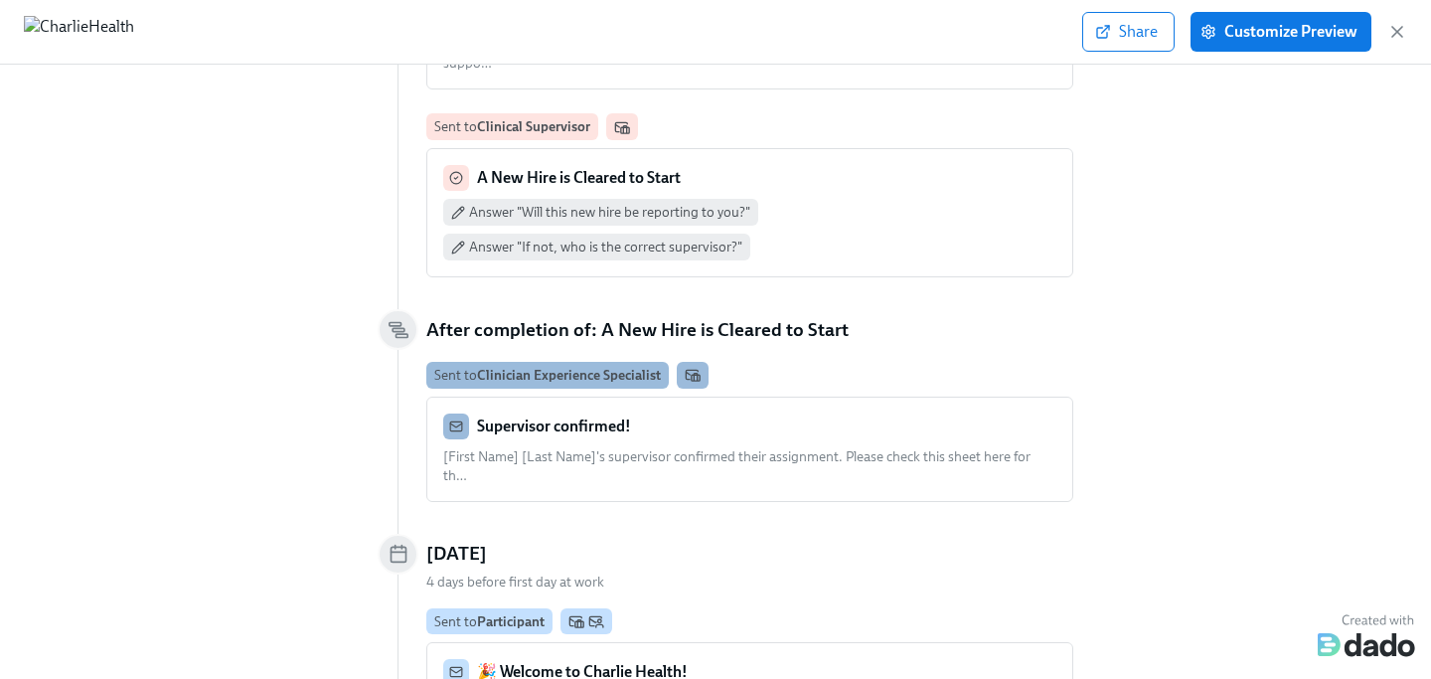
click at [680, 203] on span "Answer "Will this new hire be reporting to you?"" at bounding box center [609, 212] width 281 height 19
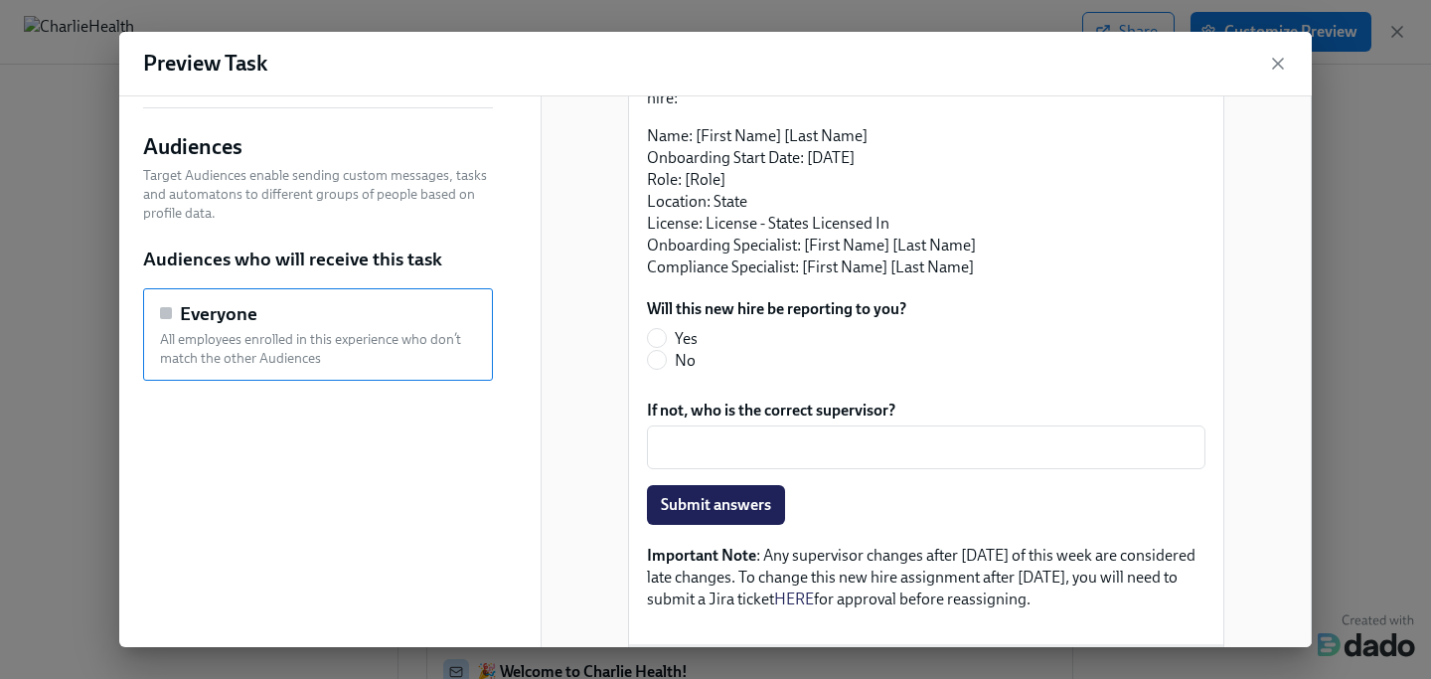
scroll to position [279, 0]
click at [1282, 63] on icon "button" at bounding box center [1278, 64] width 20 height 20
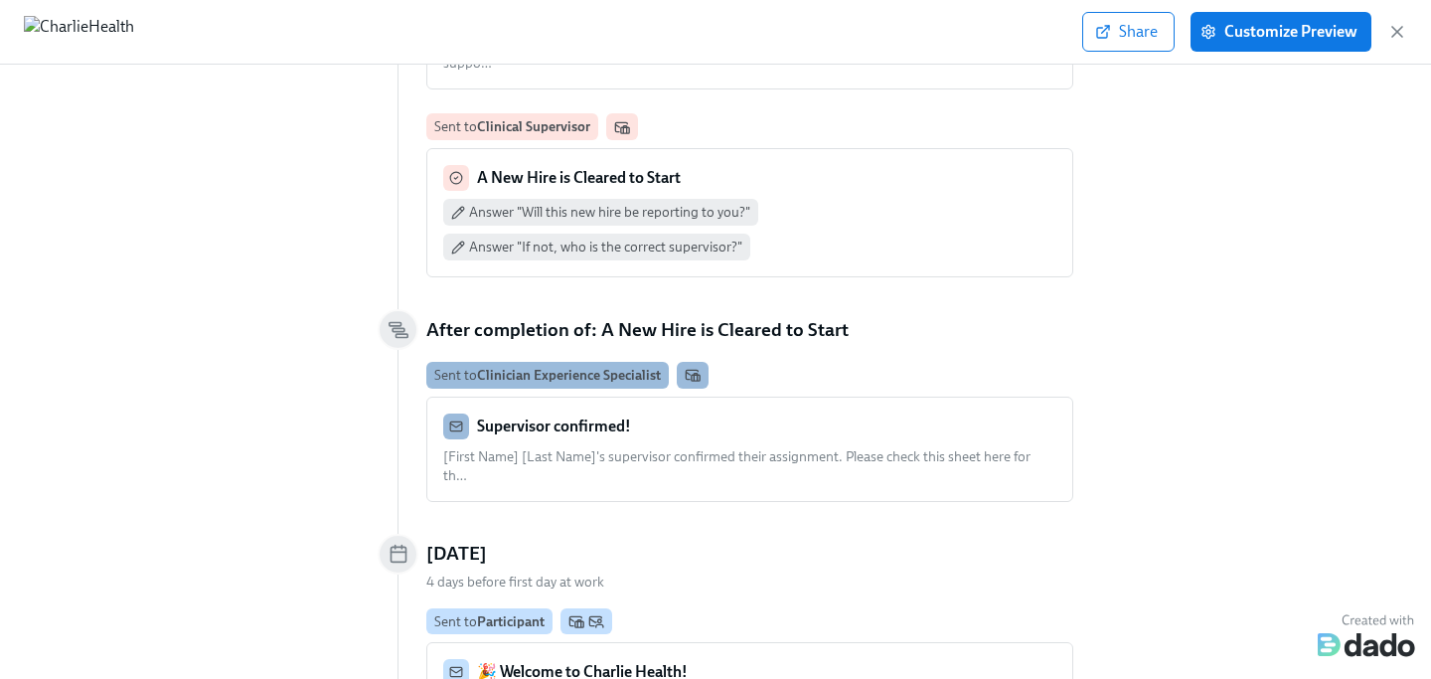
scroll to position [509, 0]
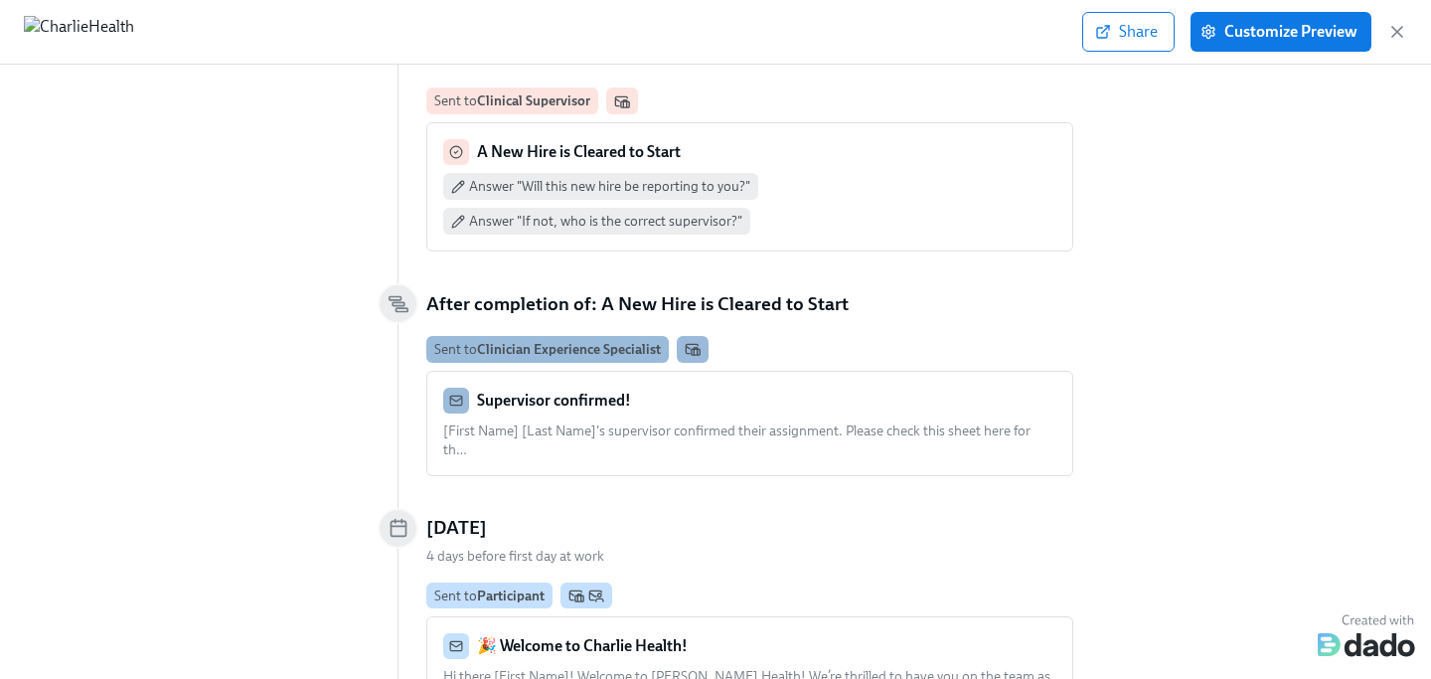
click at [586, 212] on span "Answer "If not, who is the correct supervisor?"" at bounding box center [605, 221] width 273 height 19
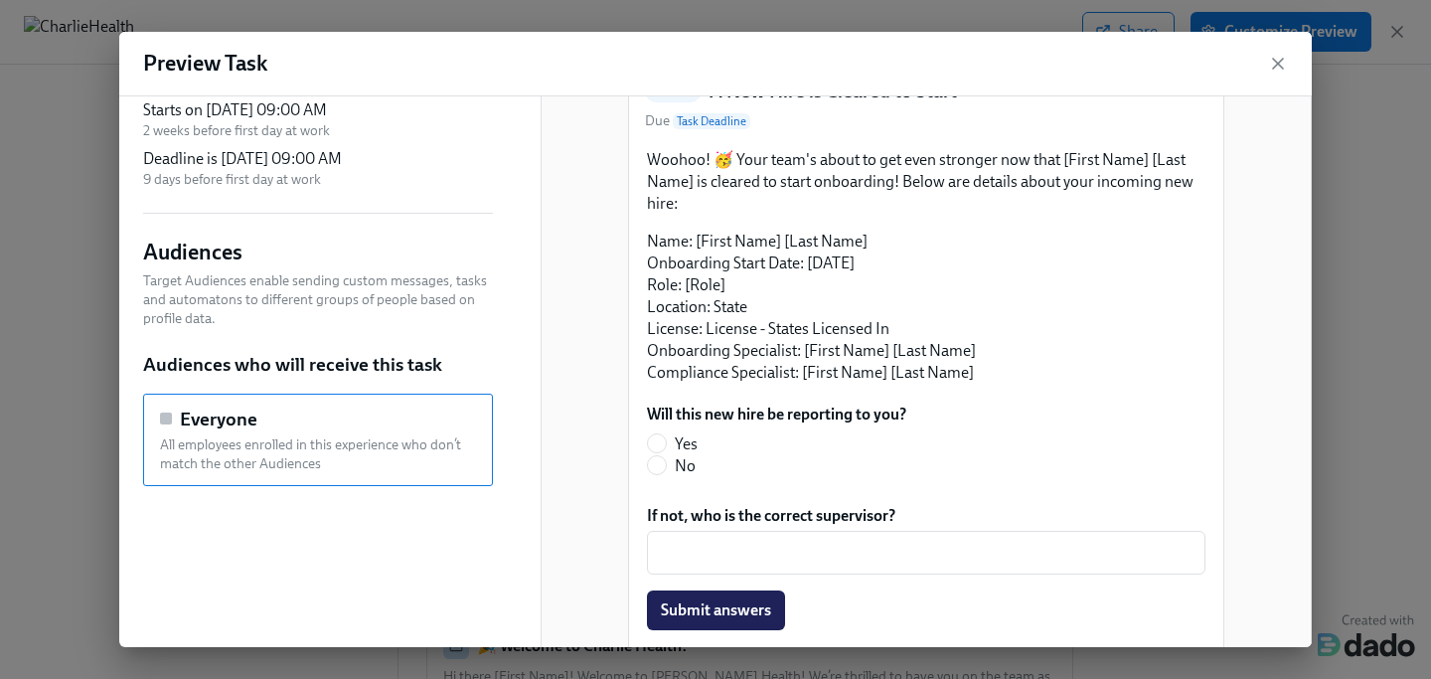
scroll to position [184, 0]
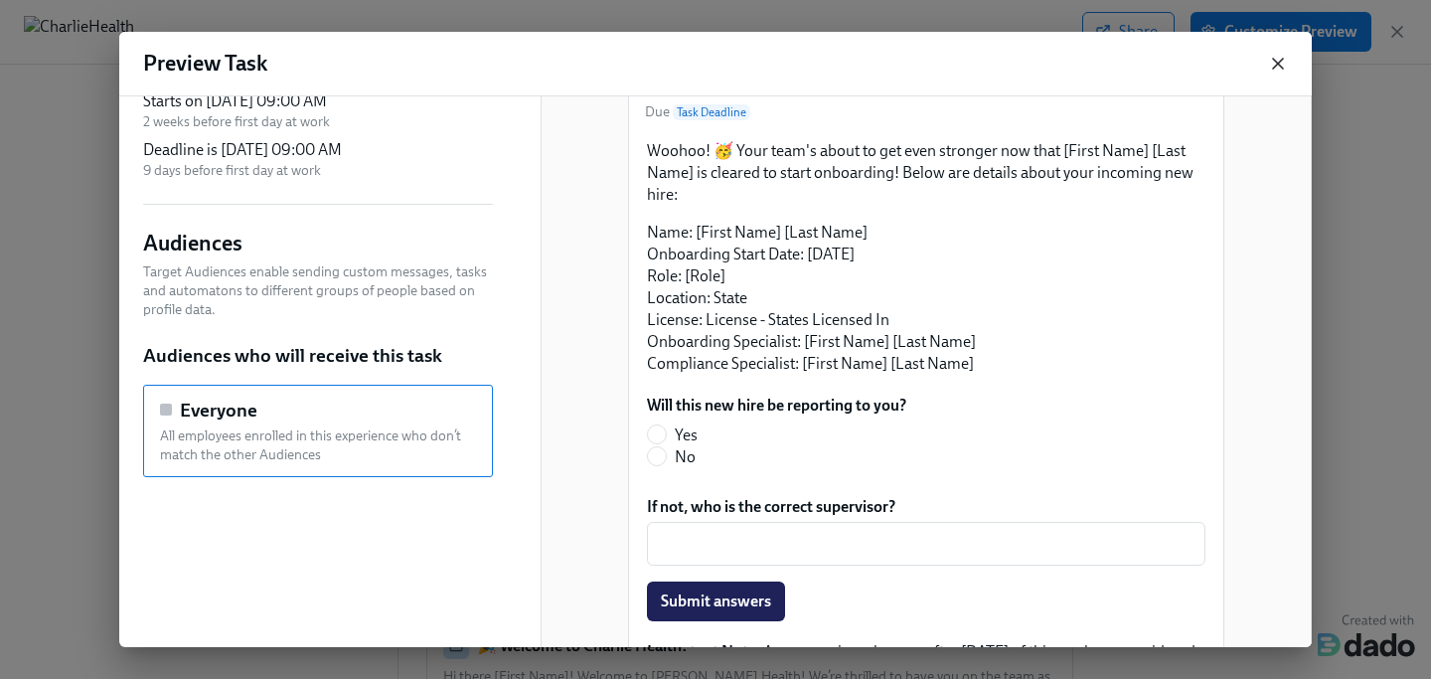
click at [1276, 64] on icon "button" at bounding box center [1278, 64] width 20 height 20
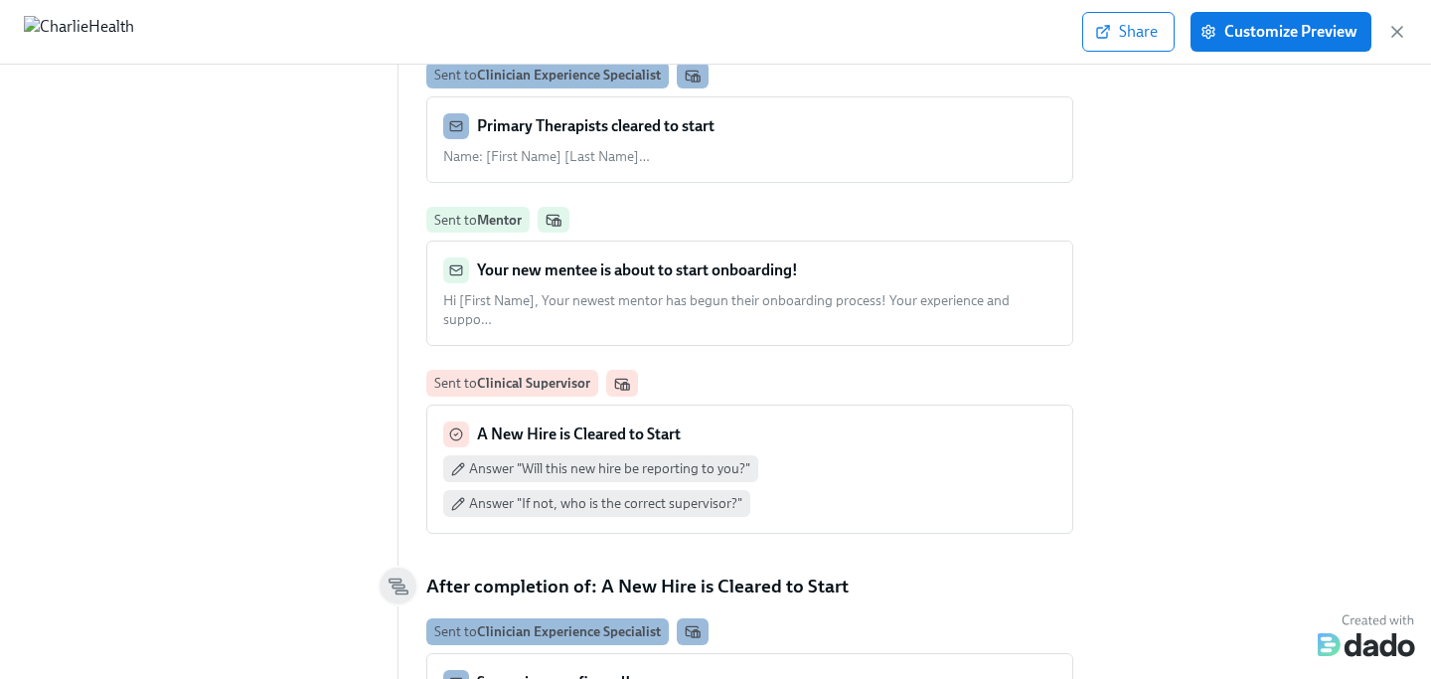
scroll to position [237, 0]
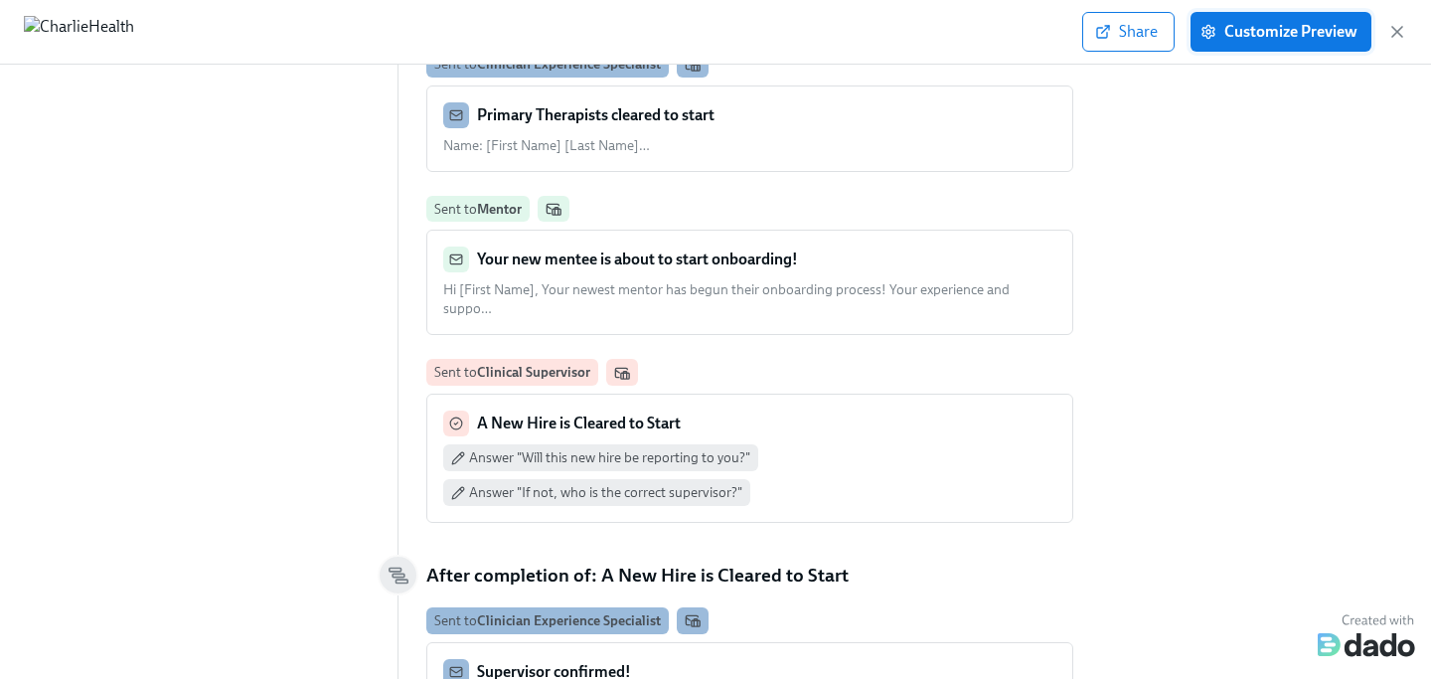
click at [1263, 31] on span "Customize Preview" at bounding box center [1280, 32] width 153 height 20
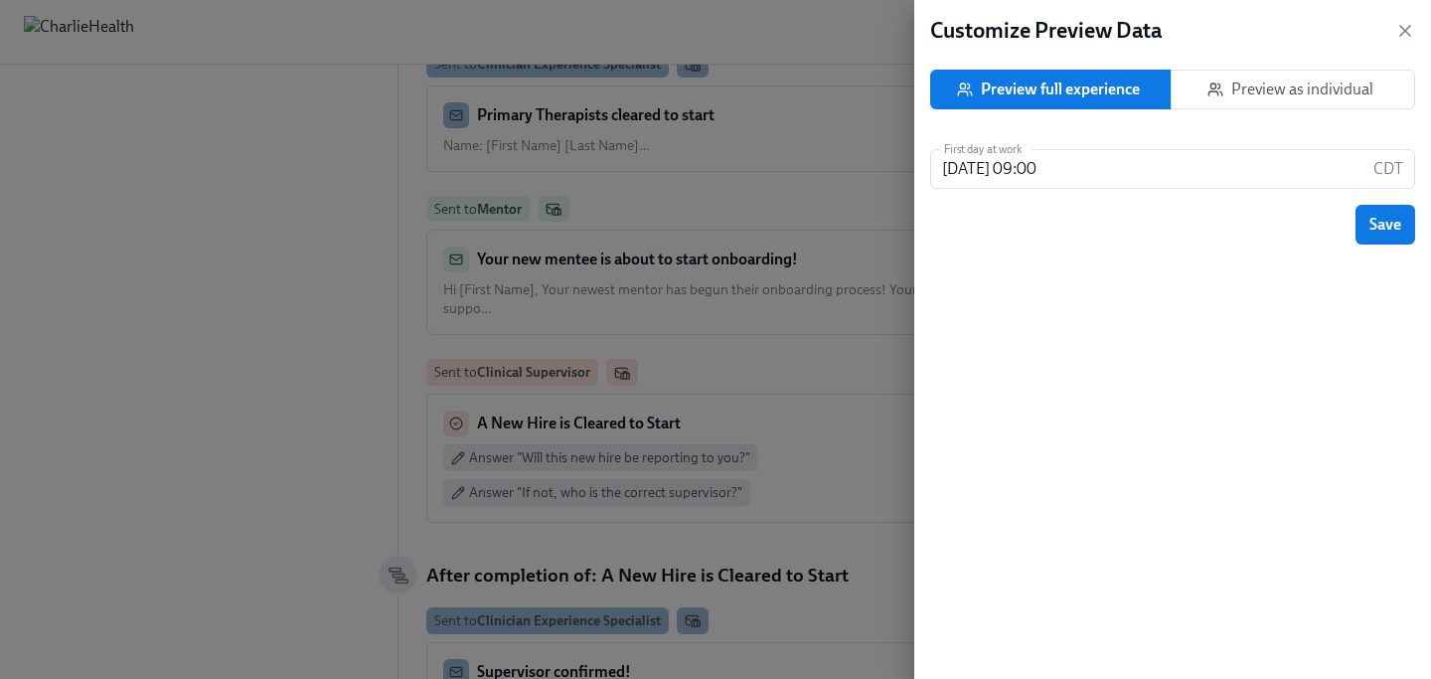
click at [1288, 89] on span "Preview as individual" at bounding box center [1292, 89] width 211 height 20
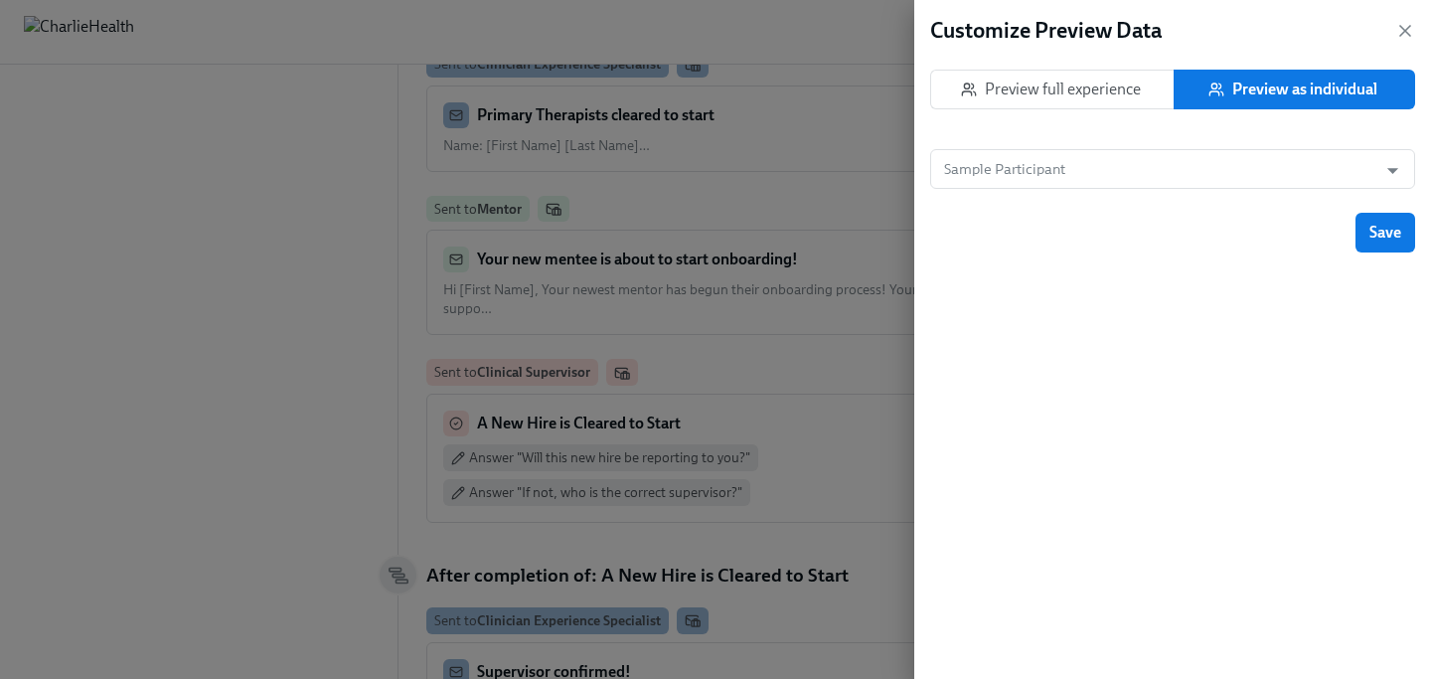
click at [1282, 192] on div "Sample Participant Sample Participant" at bounding box center [1172, 181] width 485 height 64
click at [1270, 183] on input "Sample Participant" at bounding box center [1153, 169] width 427 height 40
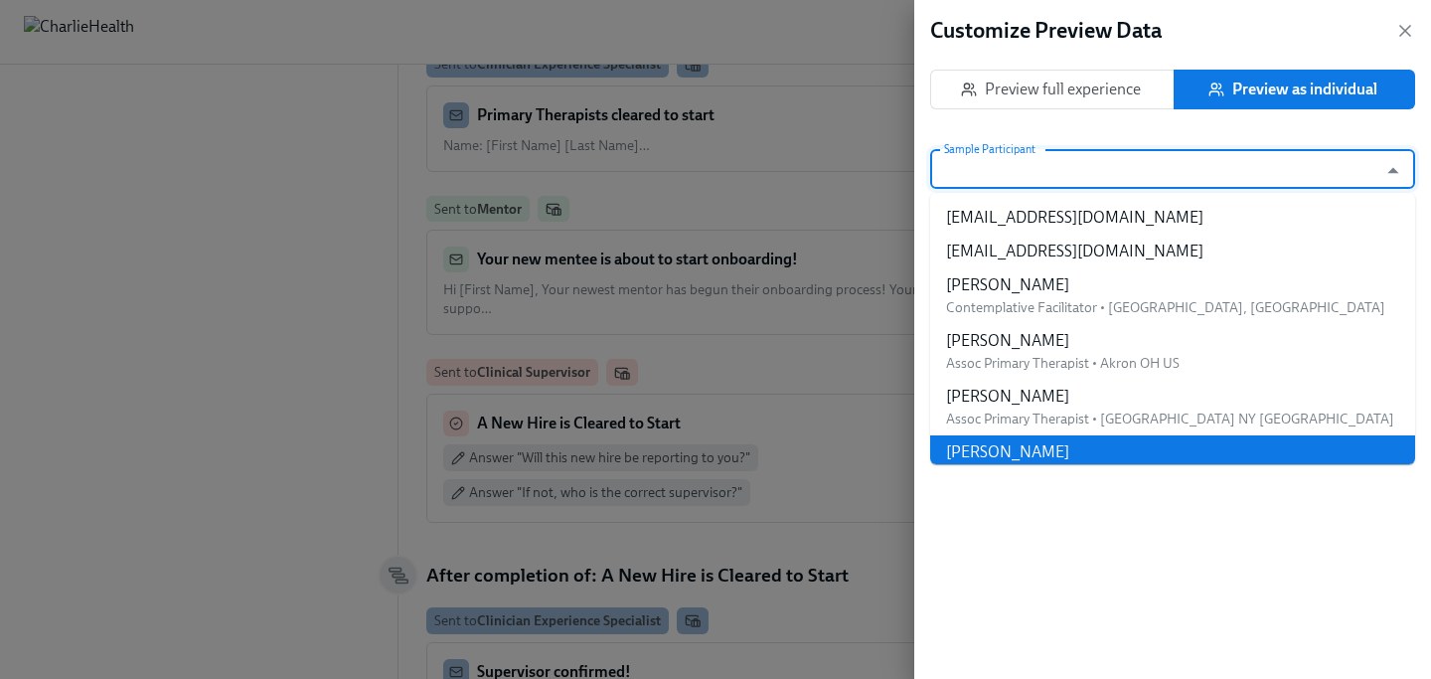
click at [1109, 526] on div "Customize Preview Data Preview full experience Preview as individual Sample Par…" at bounding box center [1172, 339] width 517 height 679
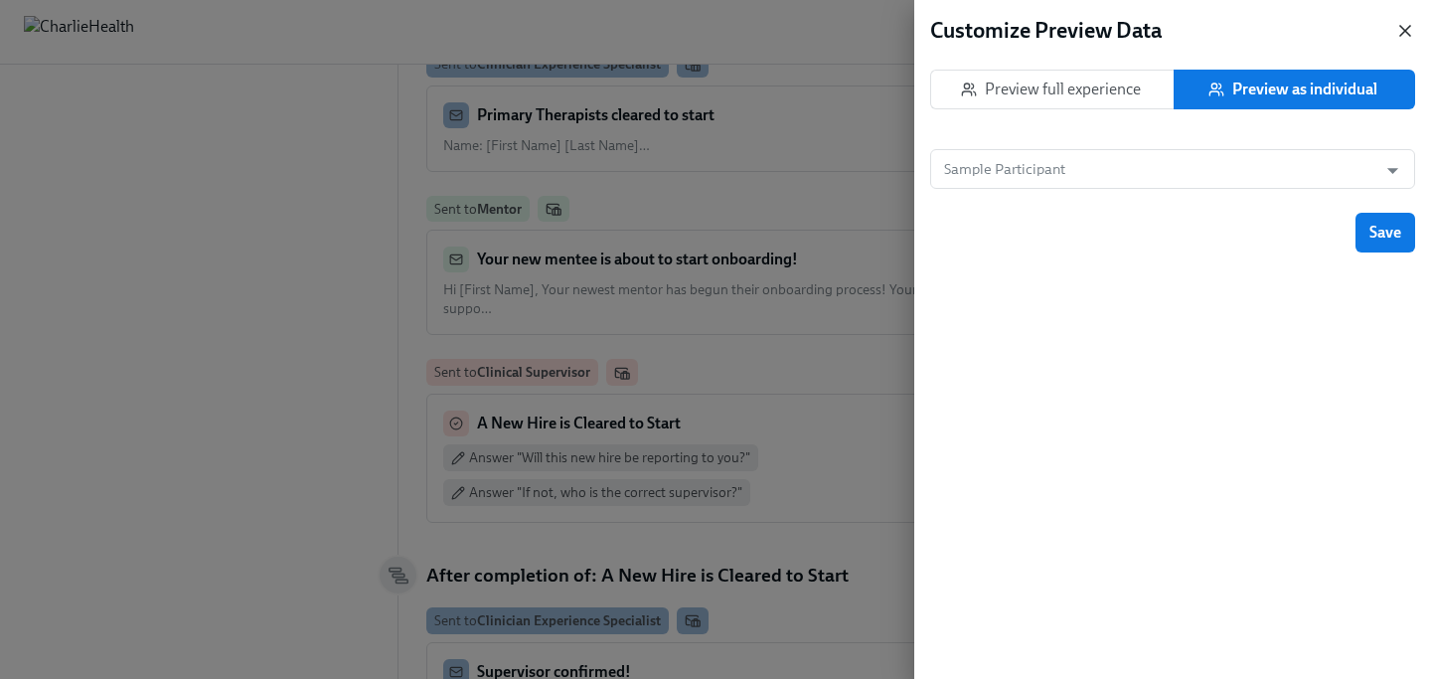
click at [1406, 27] on icon "button" at bounding box center [1405, 31] width 20 height 20
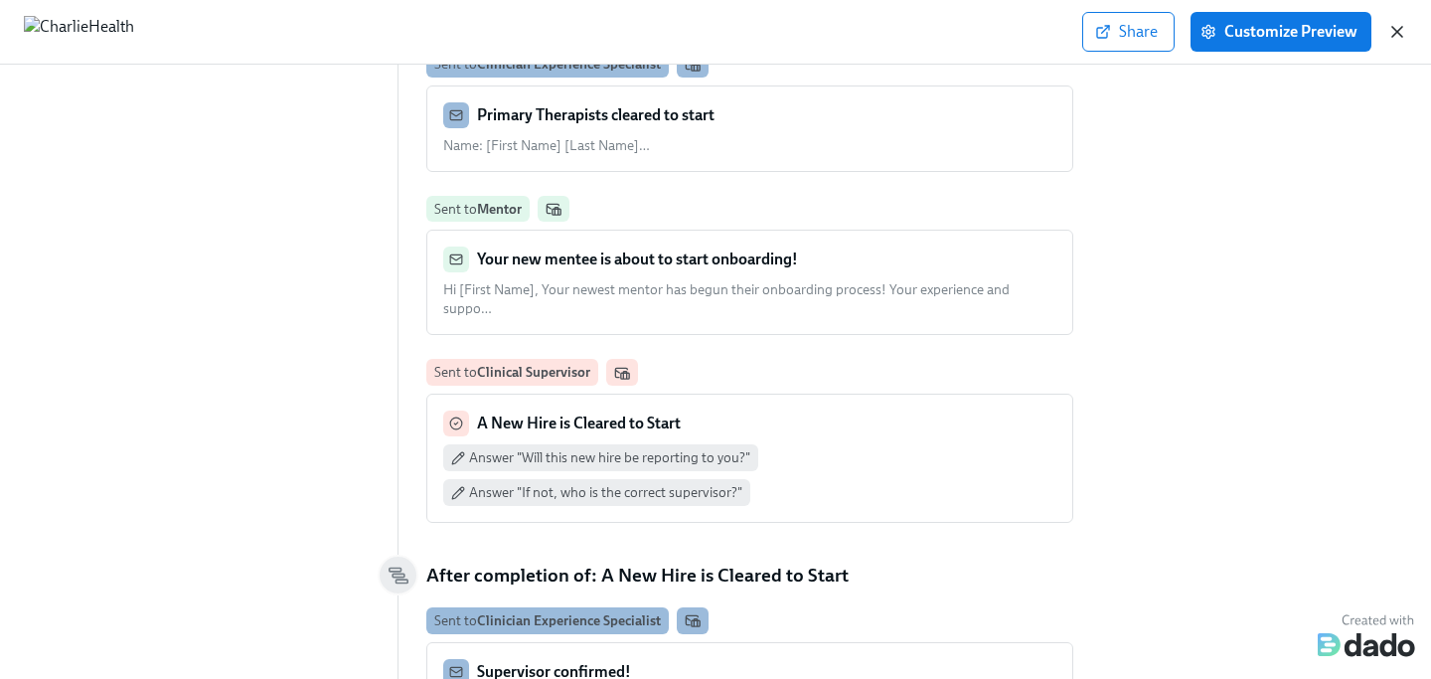
click at [1404, 41] on icon "button" at bounding box center [1397, 32] width 20 height 20
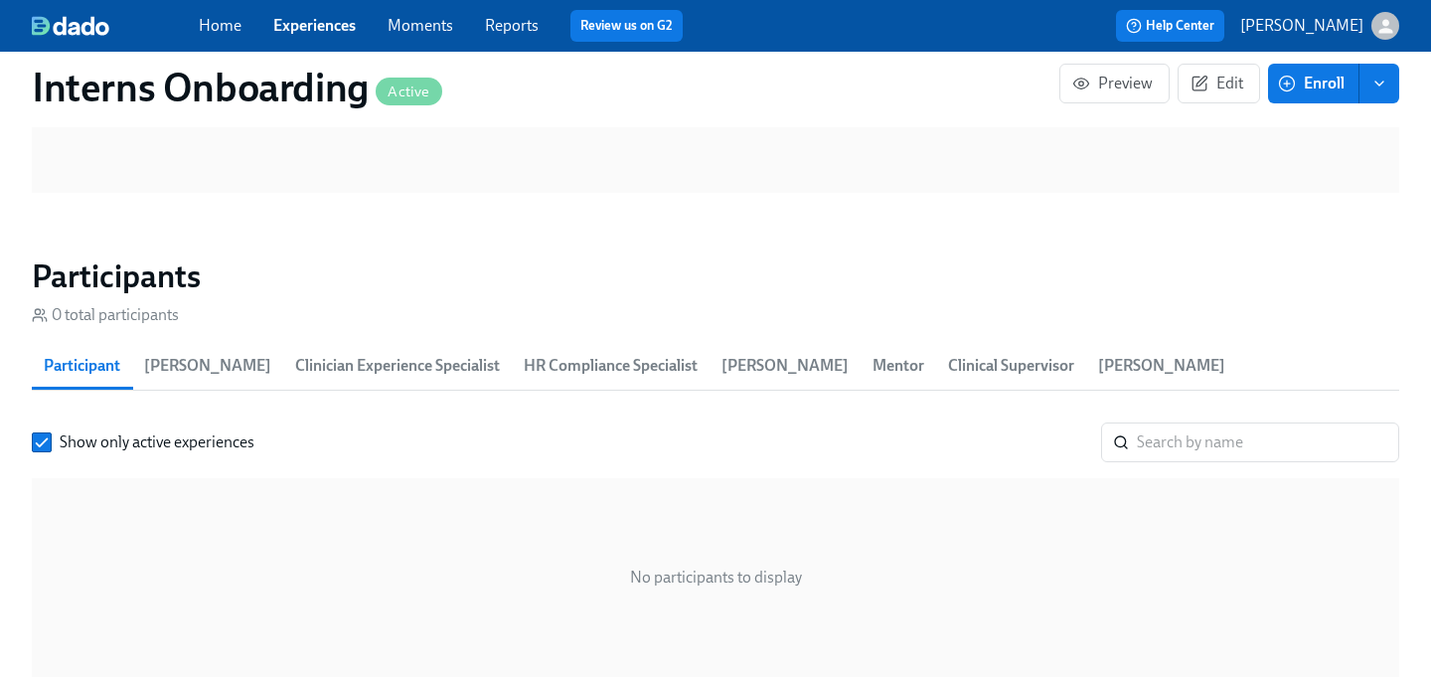
scroll to position [1509, 0]
click at [948, 349] on span "Clinical Supervisor" at bounding box center [1011, 363] width 126 height 28
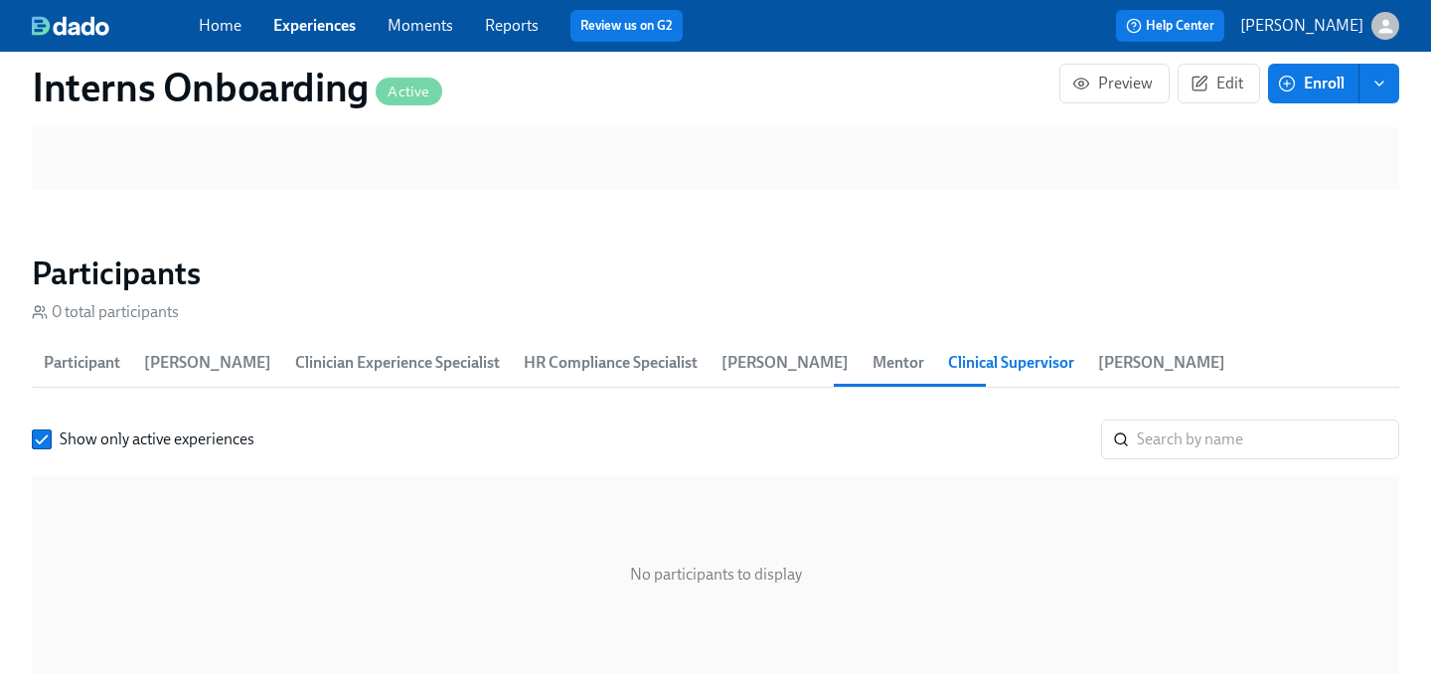
click at [872, 349] on span "Mentor" at bounding box center [898, 363] width 52 height 28
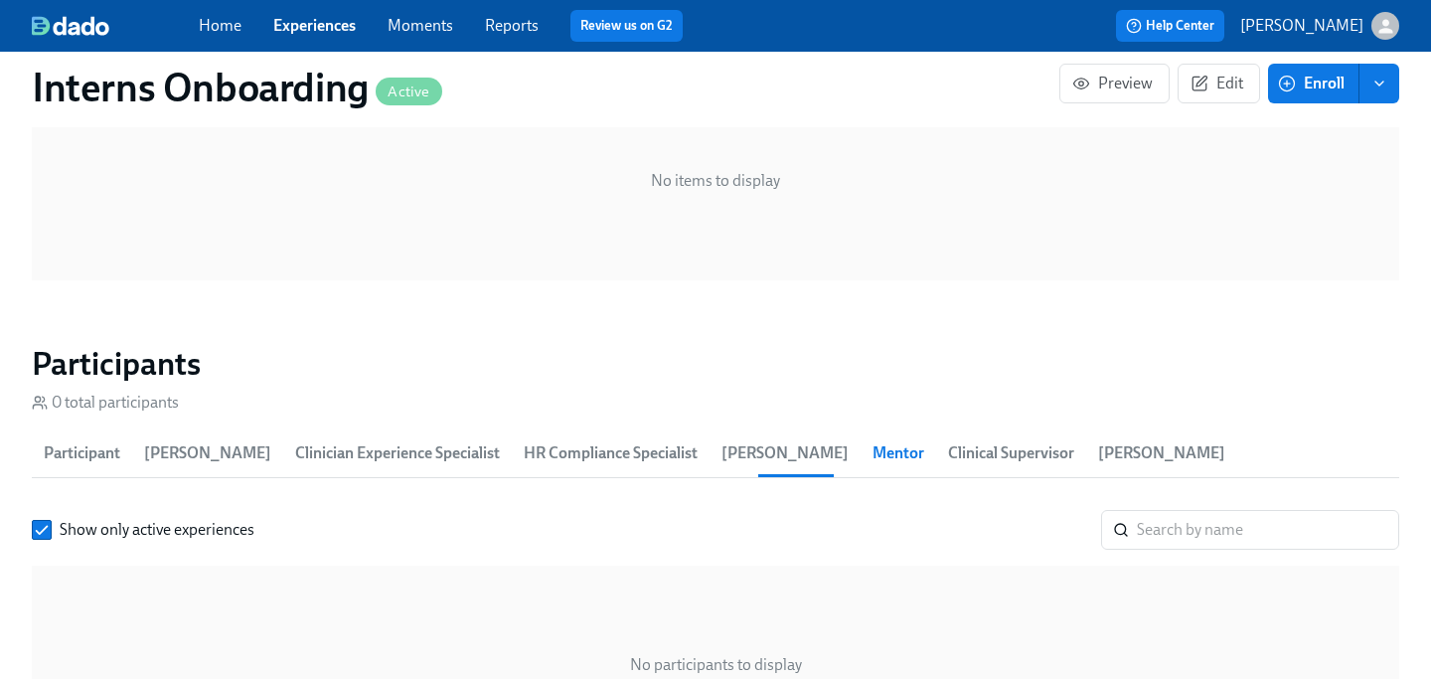
scroll to position [1383, 0]
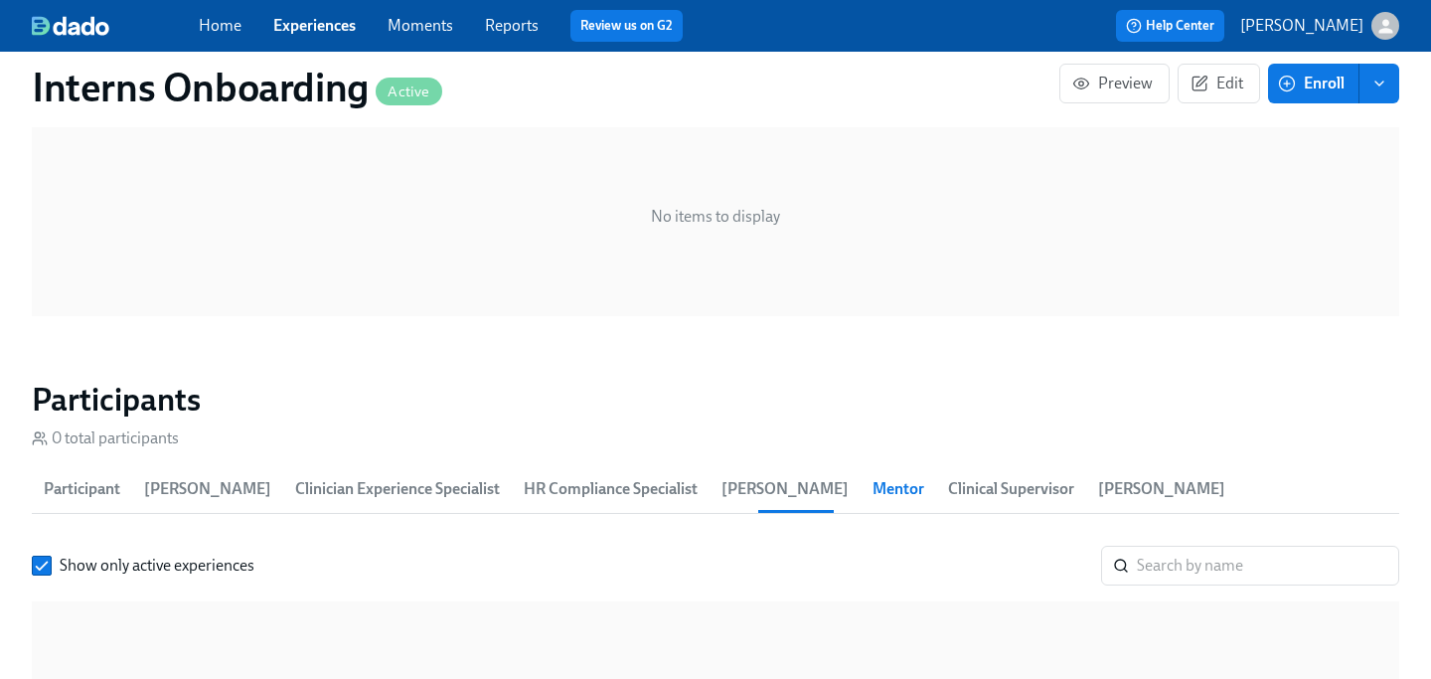
click at [519, 24] on link "Reports" at bounding box center [512, 25] width 54 height 19
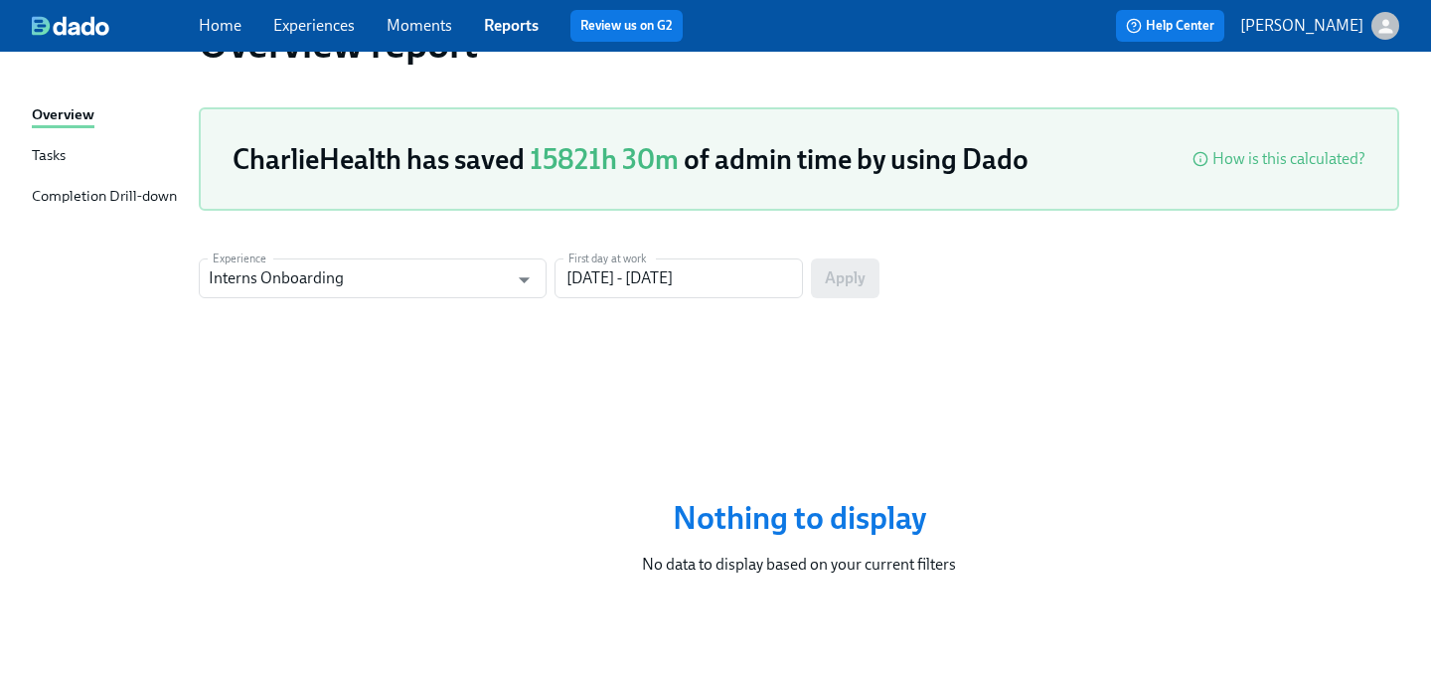
scroll to position [90, 0]
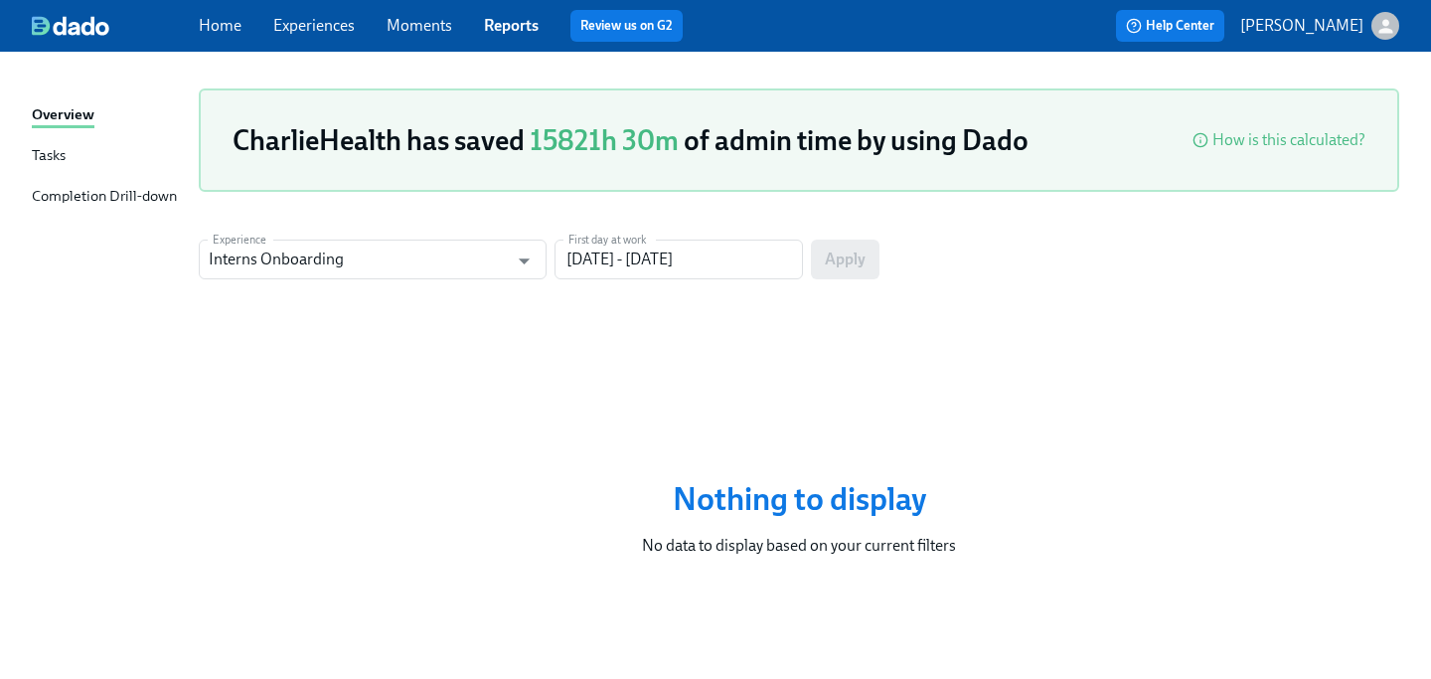
click at [63, 168] on div "Tasks" at bounding box center [49, 156] width 34 height 25
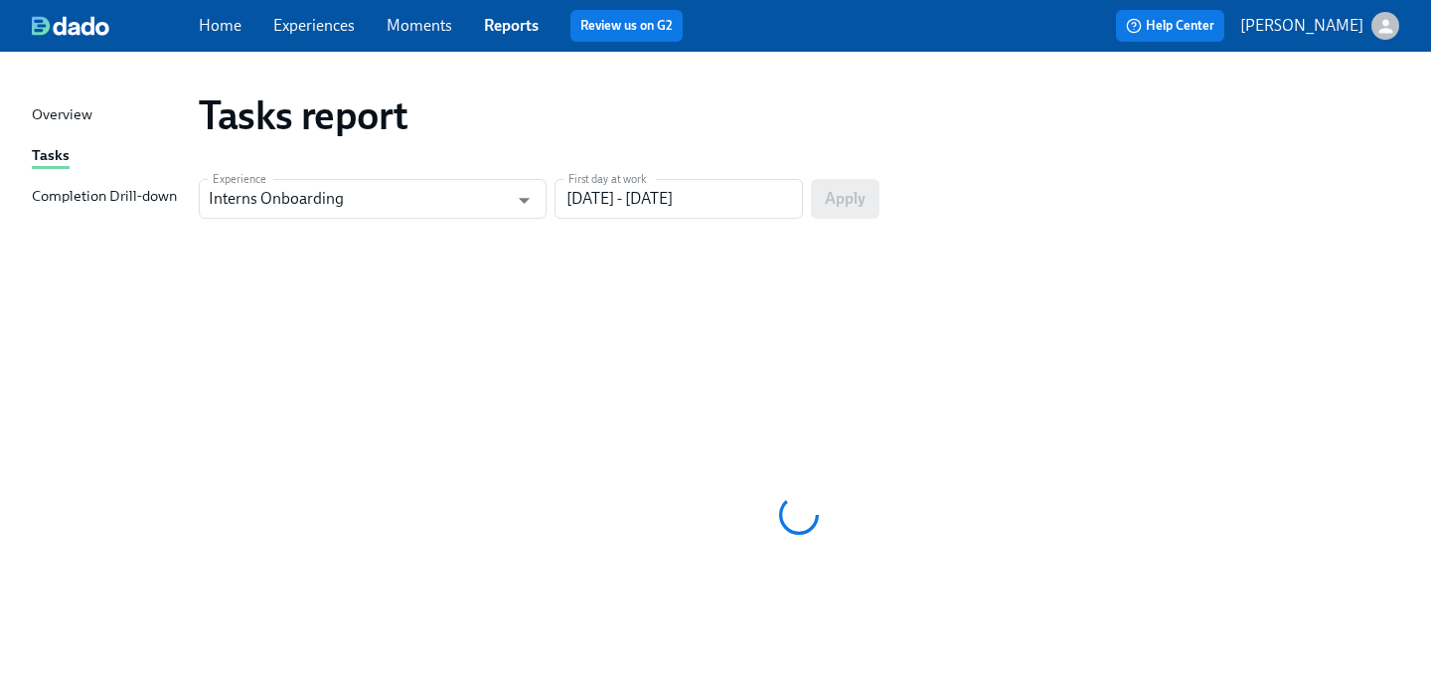
click at [75, 189] on div "Completion Drill-down" at bounding box center [104, 197] width 145 height 25
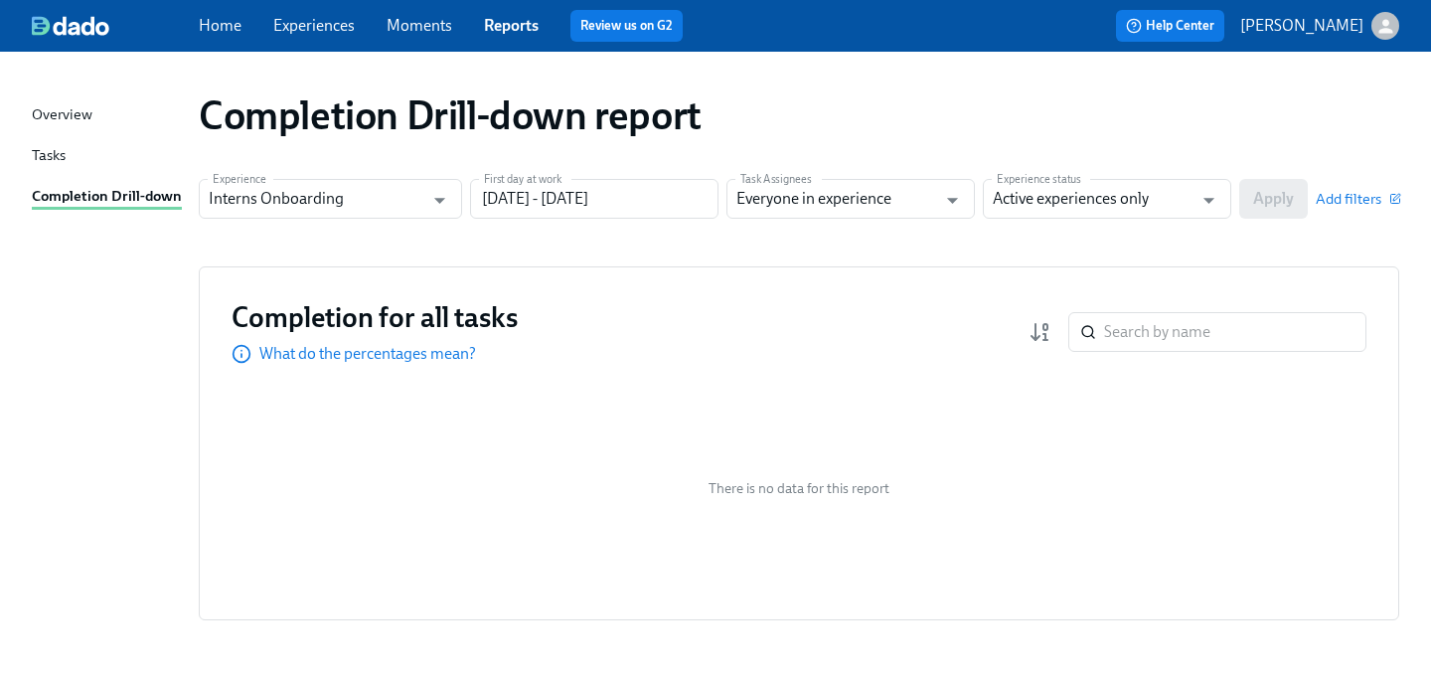
click at [47, 145] on div "Tasks" at bounding box center [49, 156] width 34 height 25
